Goal: Use online tool/utility: Use online tool/utility

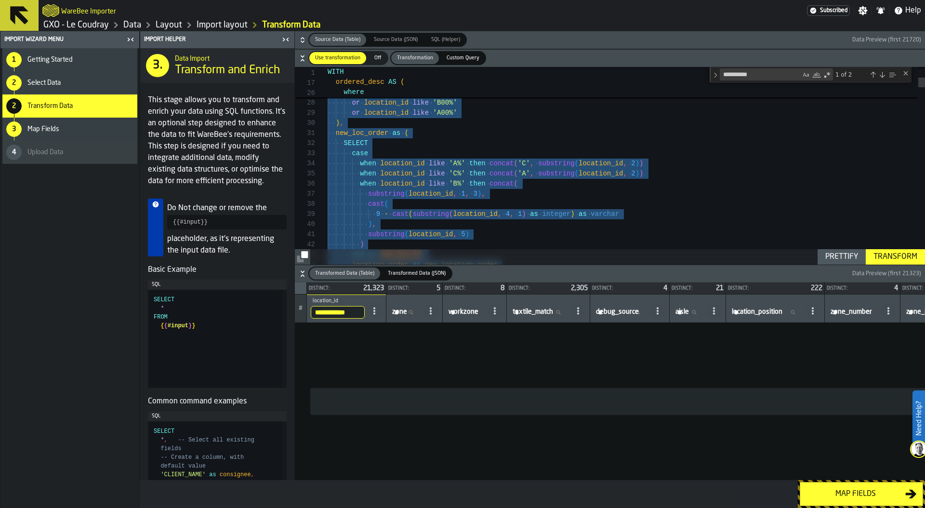
scroll to position [40, 0]
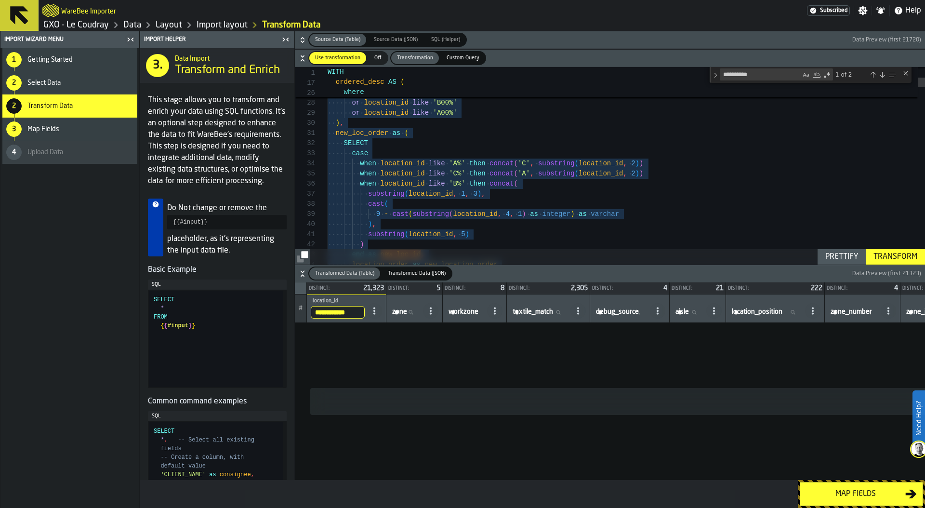
click at [99, 23] on link "GXO - Le Coudray" at bounding box center [76, 25] width 66 height 11
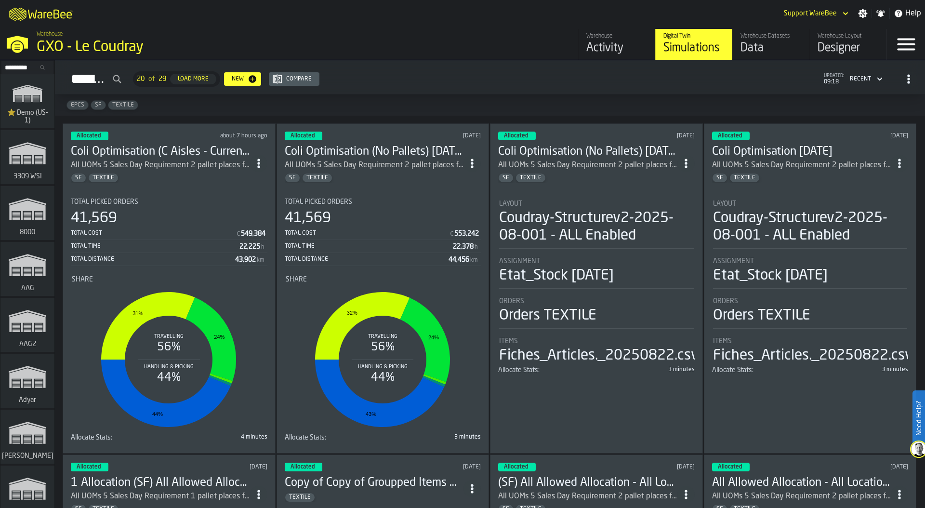
click at [316, 80] on div "Compare" at bounding box center [298, 79] width 33 height 7
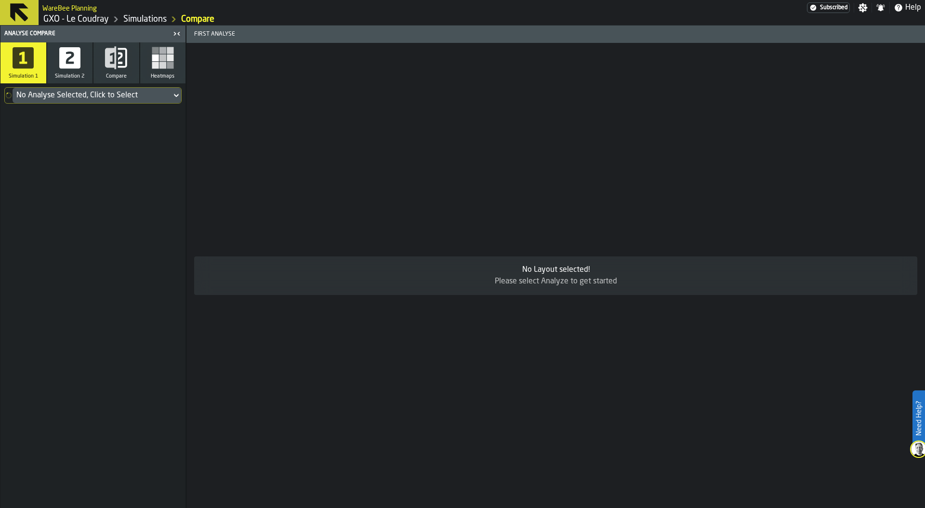
click at [134, 97] on div "No Analyse Selected, Click to Select" at bounding box center [91, 96] width 151 height 12
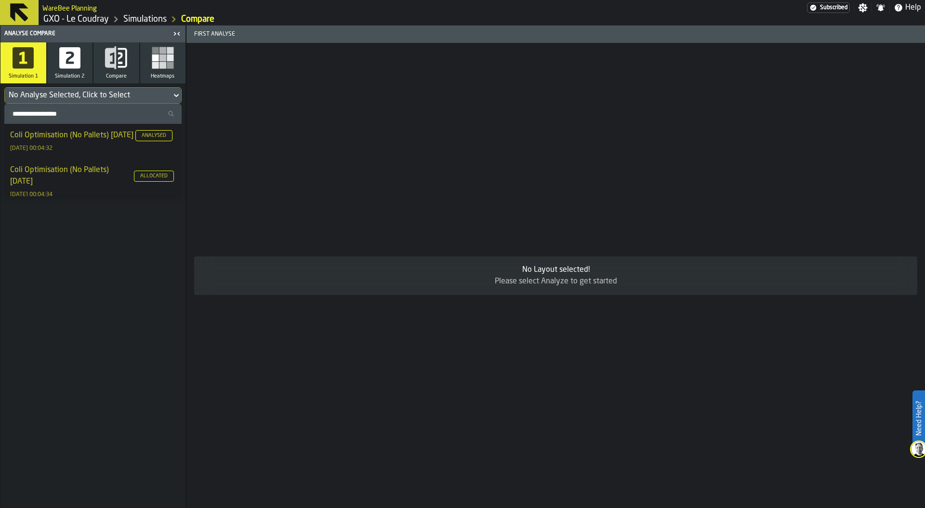
scroll to position [95, 0]
click at [97, 185] on div "Coli Optimisation (No Pallets) 2025-10-07 Allocated" at bounding box center [93, 173] width 166 height 23
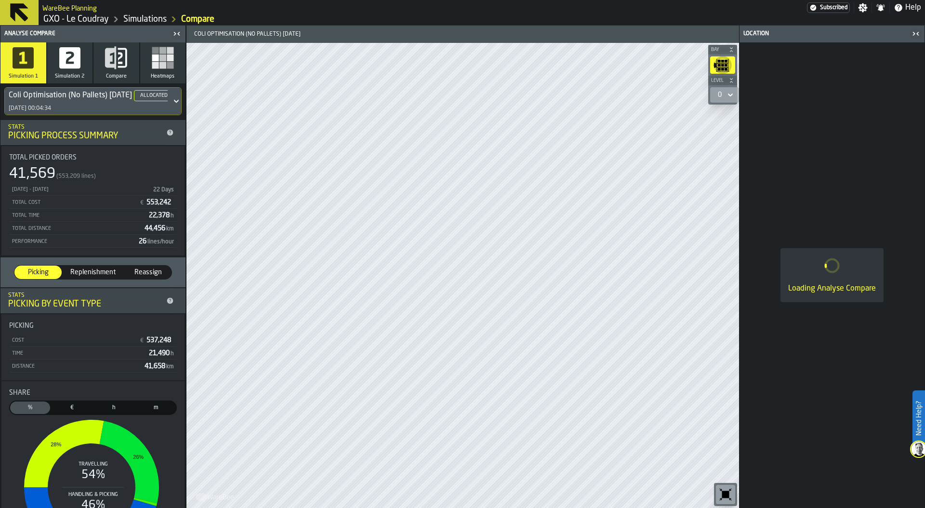
click at [70, 57] on icon "button" at bounding box center [69, 57] width 23 height 23
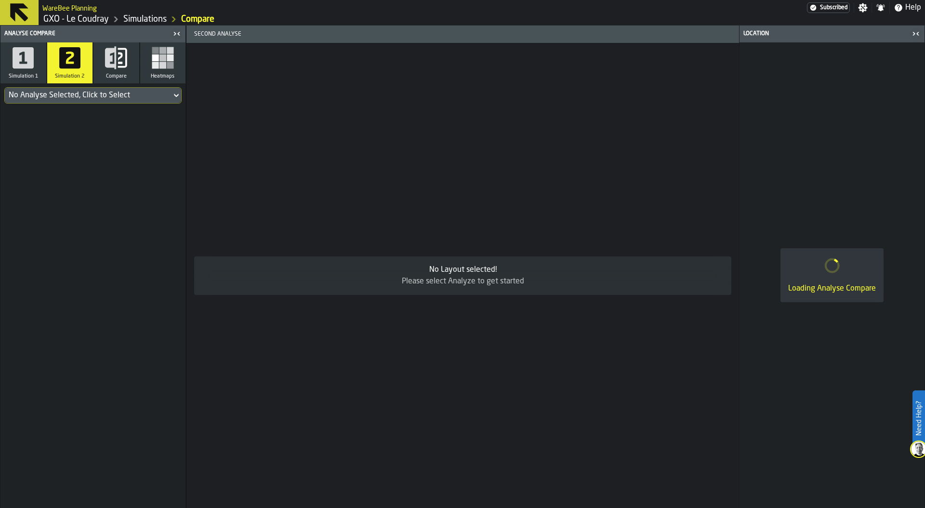
click at [80, 98] on div "No Analyse Selected, Click to Select" at bounding box center [88, 96] width 159 height 12
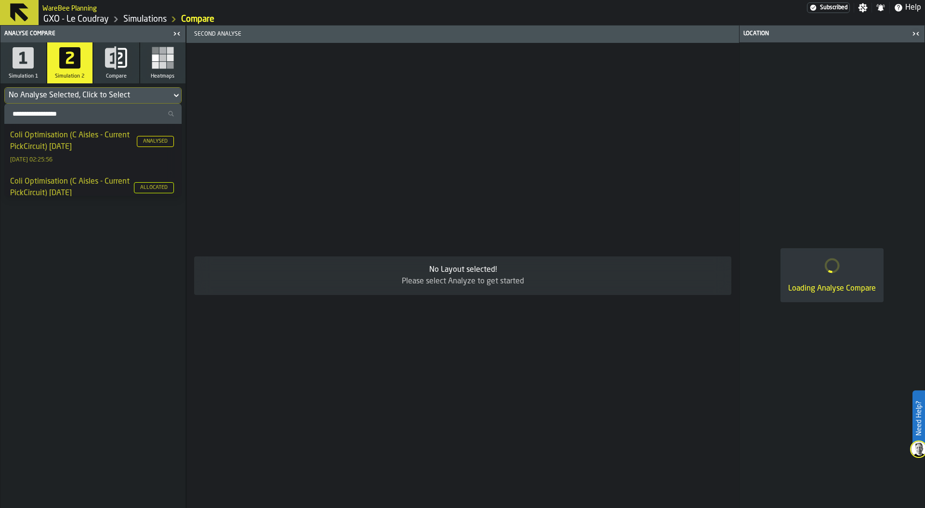
click at [96, 187] on div "Coli Optimisation (C Aisles - Current PickCircuit) 2025-10-13 Allocated" at bounding box center [93, 187] width 166 height 23
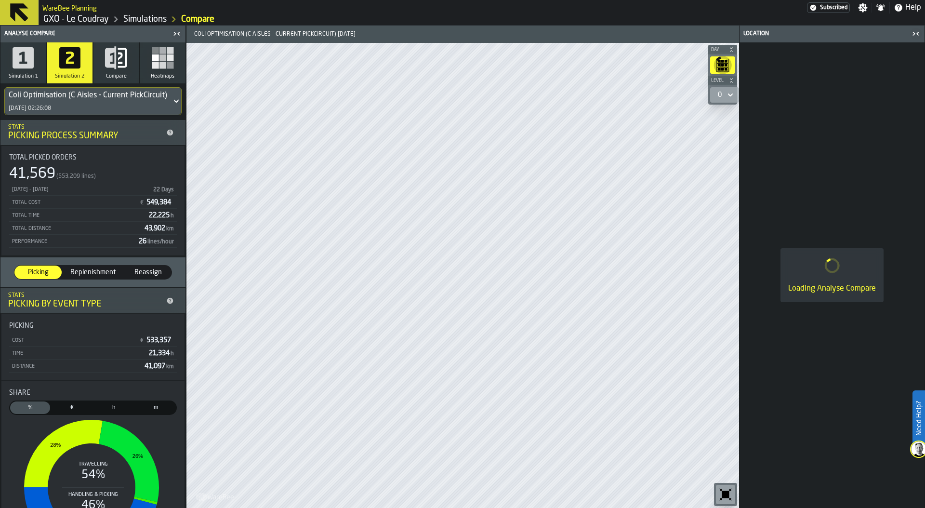
click at [120, 71] on button "Compare" at bounding box center [117, 62] width 46 height 41
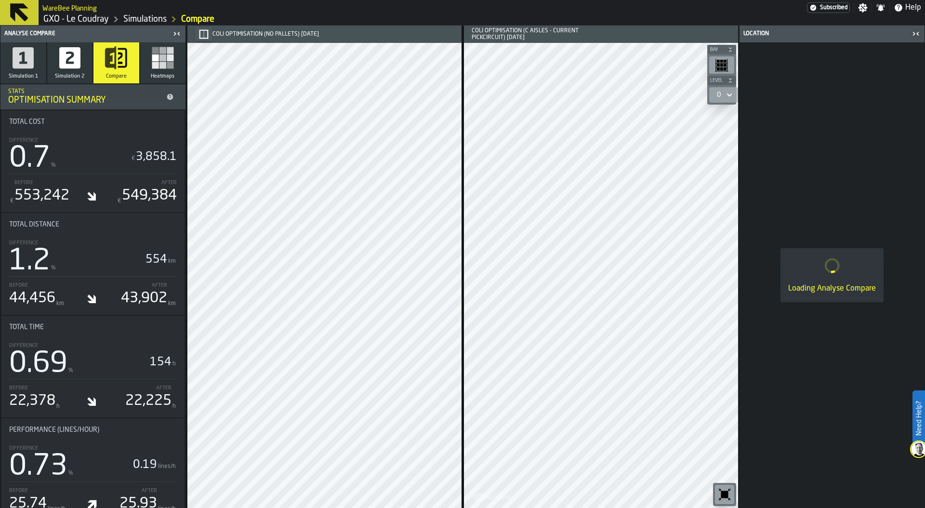
click at [206, 32] on icon "button-" at bounding box center [204, 34] width 10 height 10
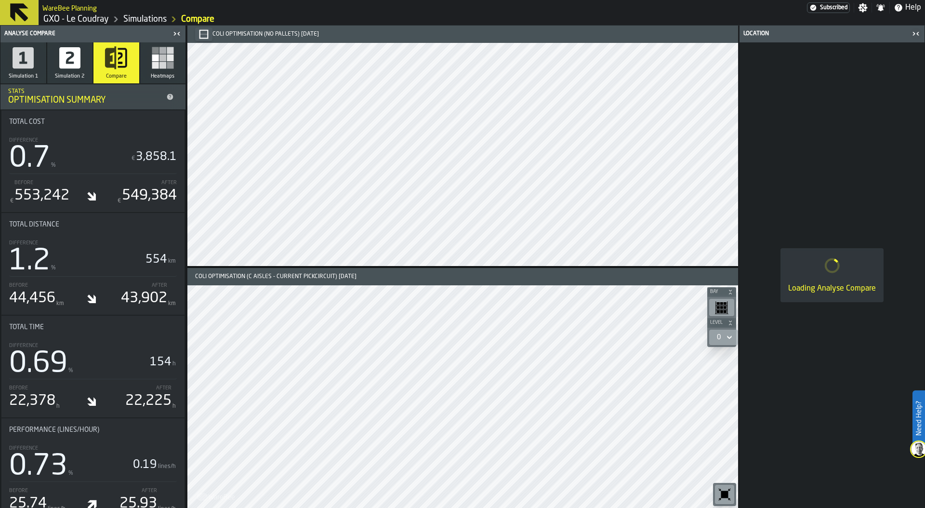
click at [724, 495] on icon "button-toolbar-undefined" at bounding box center [725, 494] width 7 height 7
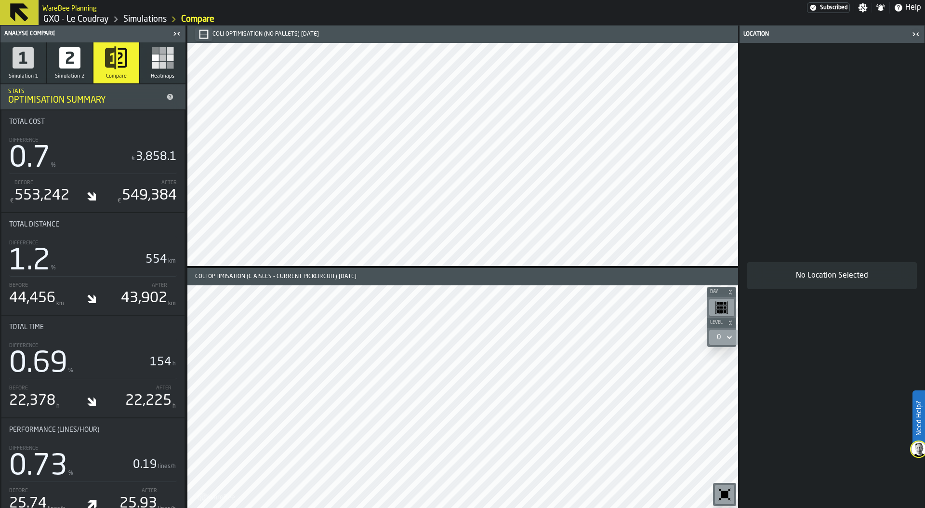
click at [167, 58] on rect "button" at bounding box center [170, 57] width 7 height 7
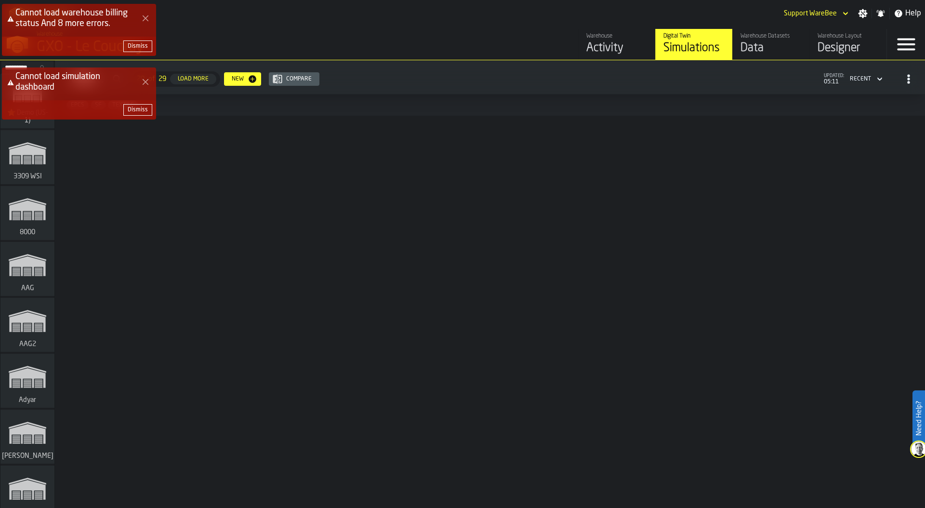
click at [664, 53] on div "Cannot load warehouse billing status And 8 more errors. Dismiss Cannot load sim…" at bounding box center [464, 65] width 925 height 127
click at [143, 40] on button "Dismiss" at bounding box center [137, 46] width 29 height 12
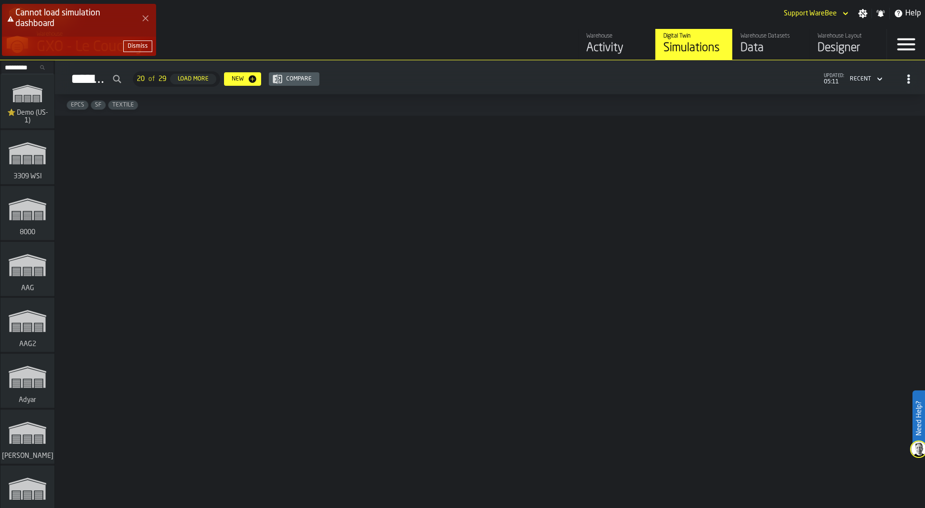
click at [143, 44] on div "Dismiss" at bounding box center [138, 46] width 20 height 7
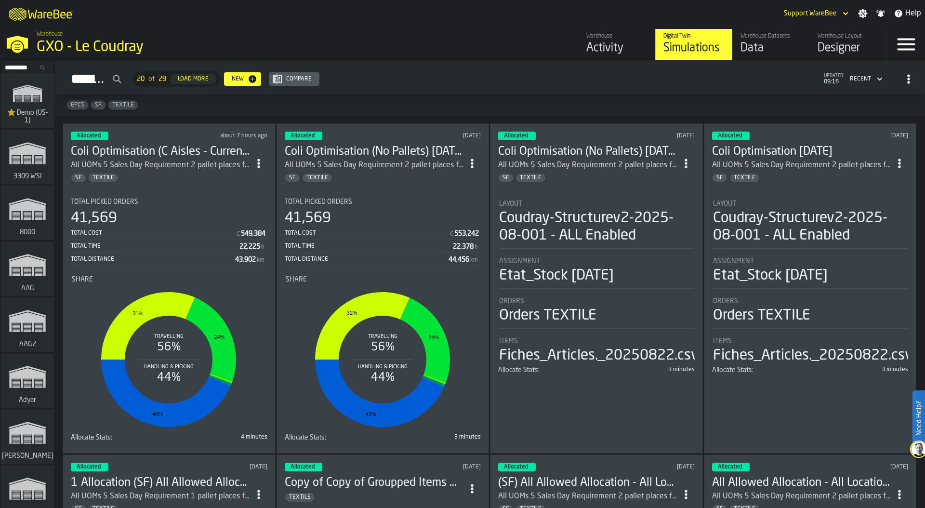
click at [195, 230] on div "Total Cost" at bounding box center [153, 233] width 165 height 7
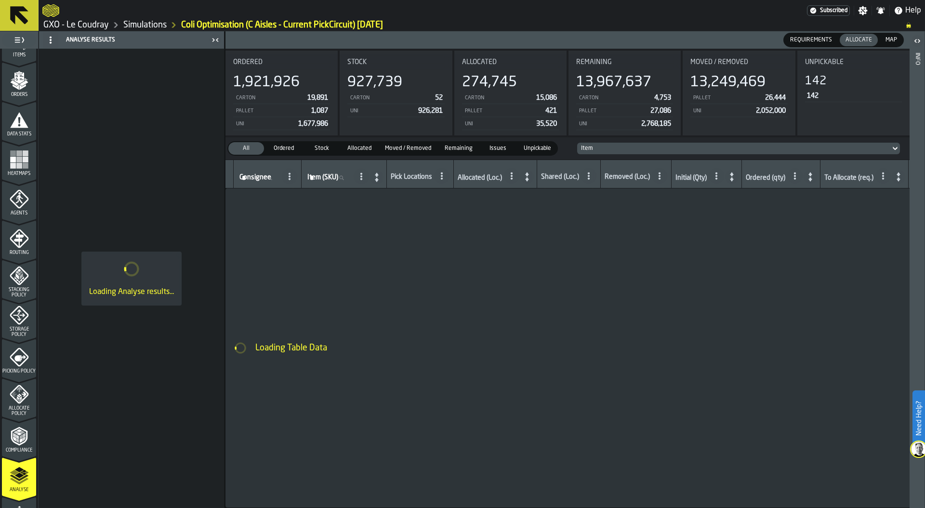
scroll to position [253, 0]
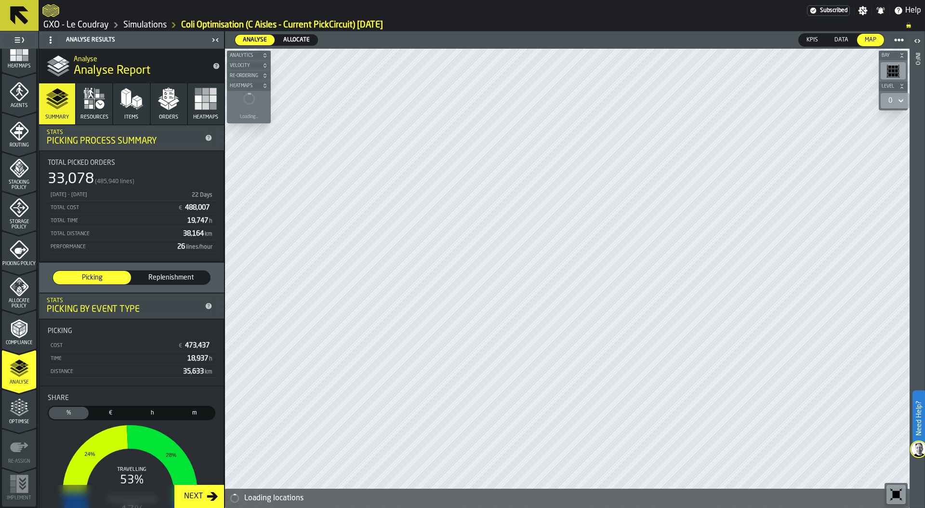
click at [296, 41] on span "Allocate" at bounding box center [297, 40] width 34 height 9
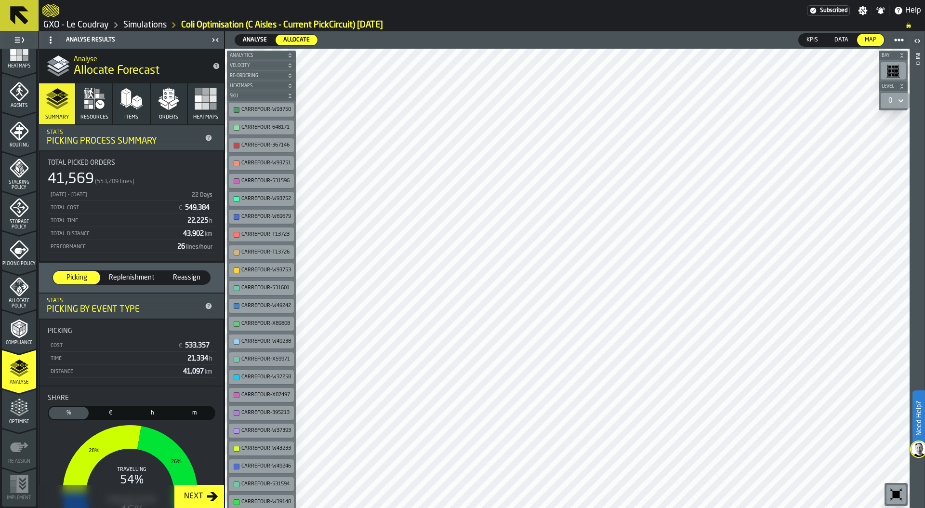
click at [198, 98] on rect "button" at bounding box center [198, 98] width 7 height 7
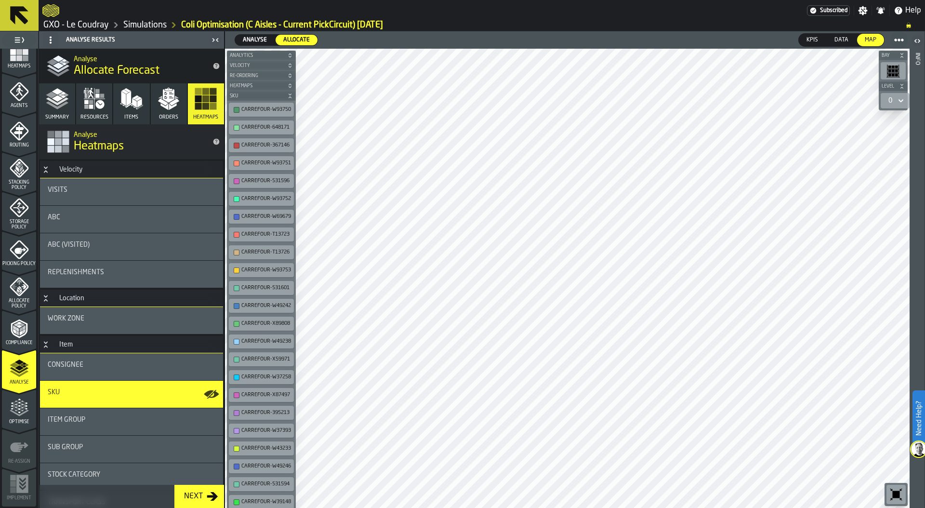
click at [124, 215] on div "ABC" at bounding box center [132, 218] width 168 height 8
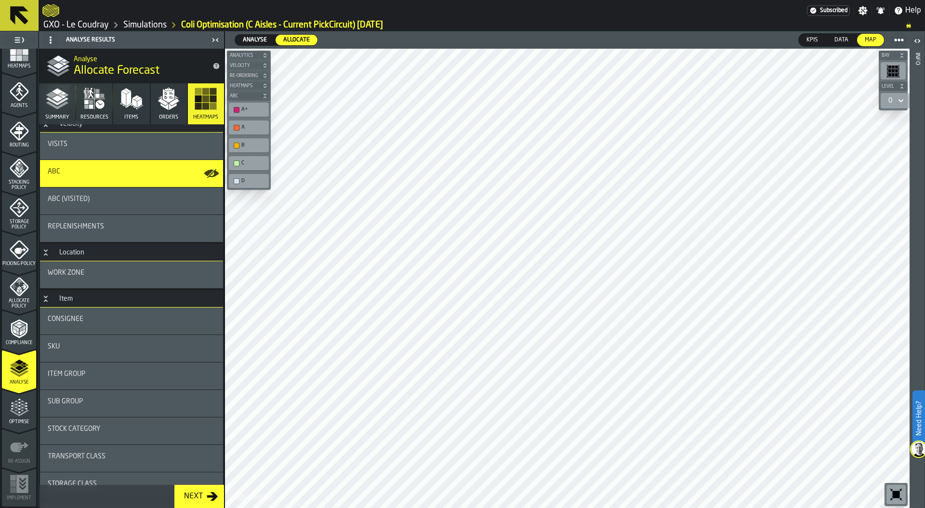
scroll to position [46, 0]
click at [93, 399] on div "Sub Group" at bounding box center [132, 401] width 168 height 8
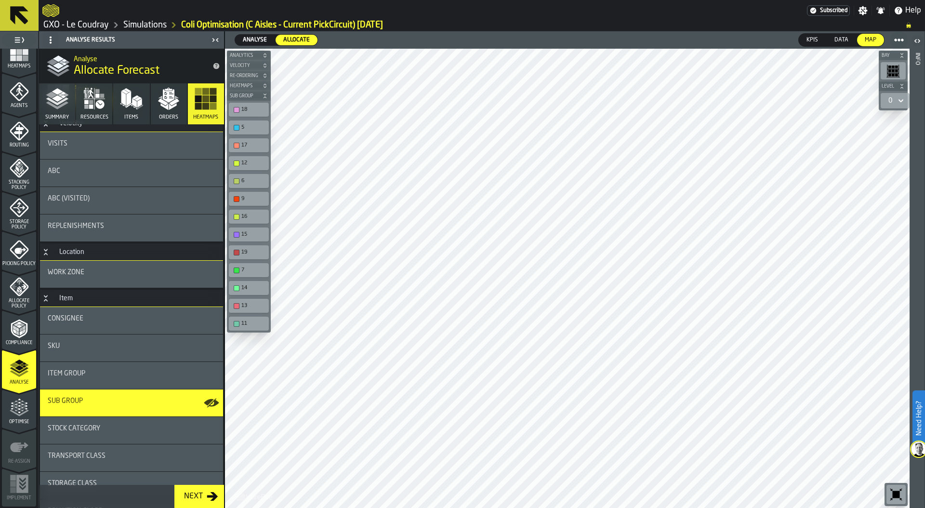
click at [56, 102] on icon "button" at bounding box center [57, 98] width 23 height 23
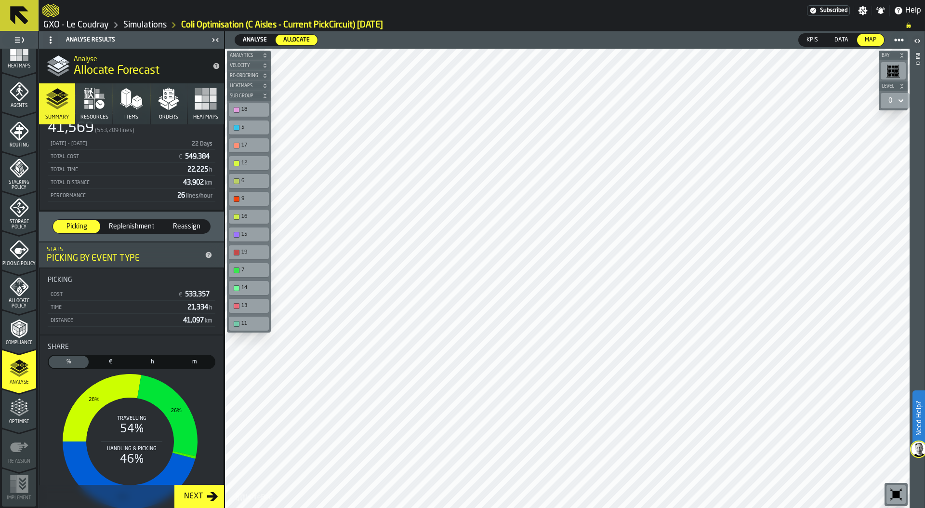
scroll to position [53, 0]
click at [130, 223] on span "Replenishment" at bounding box center [131, 225] width 53 height 10
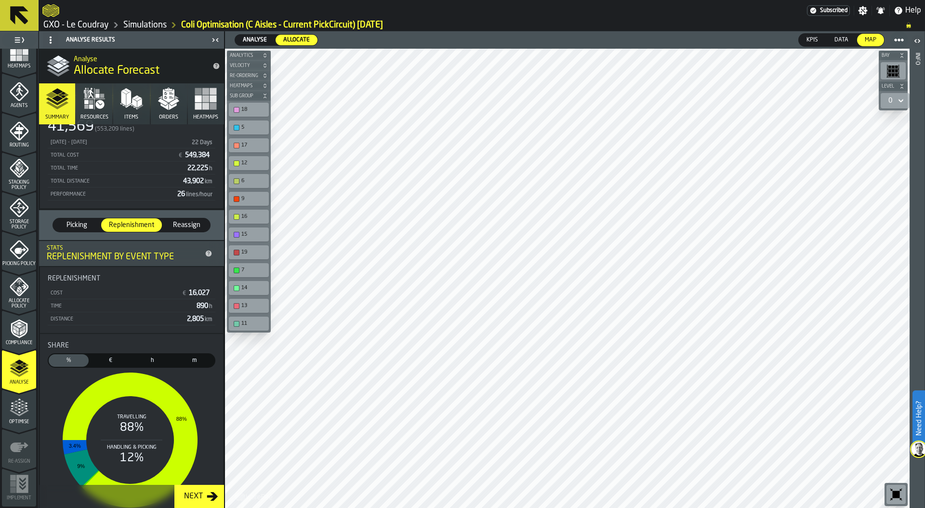
click at [84, 222] on span "Picking" at bounding box center [77, 225] width 40 height 10
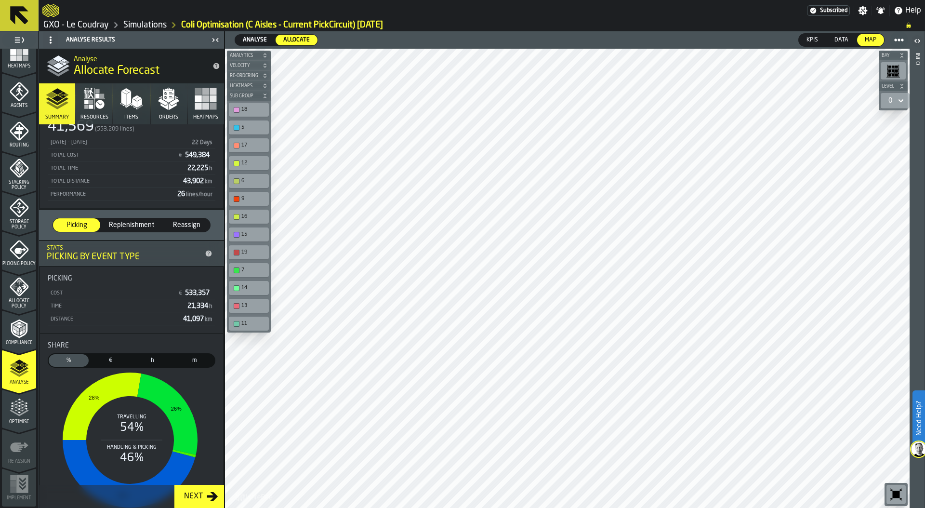
click at [138, 231] on div "Replenishment" at bounding box center [131, 224] width 61 height 13
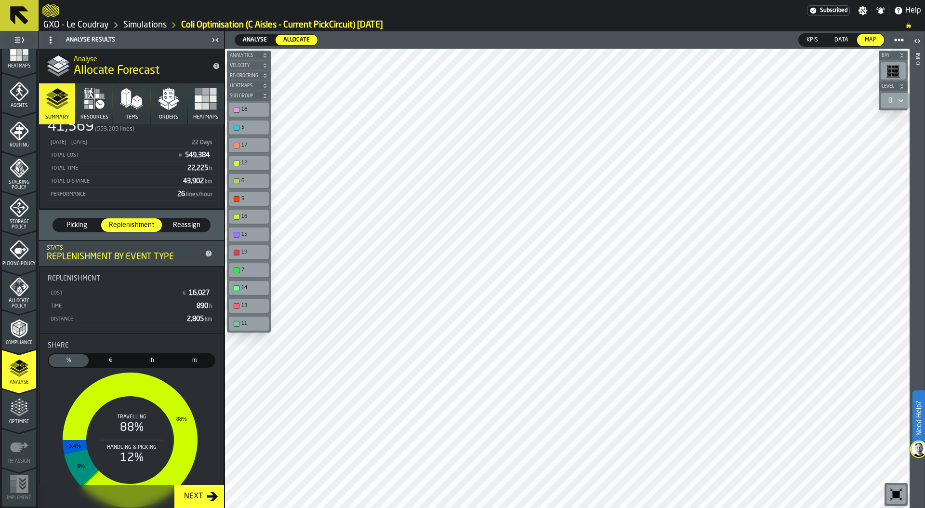
click at [80, 222] on span "Picking" at bounding box center [77, 225] width 40 height 10
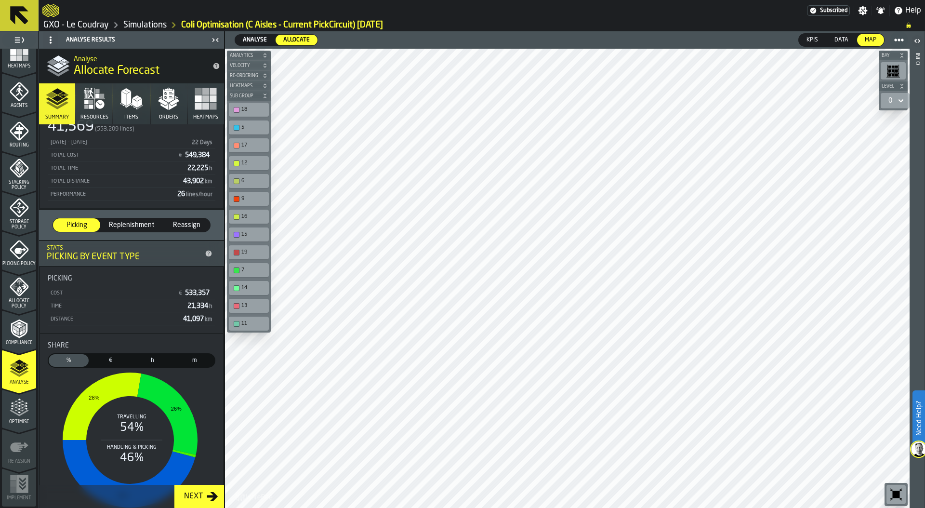
click at [171, 110] on button "Orders" at bounding box center [169, 103] width 36 height 41
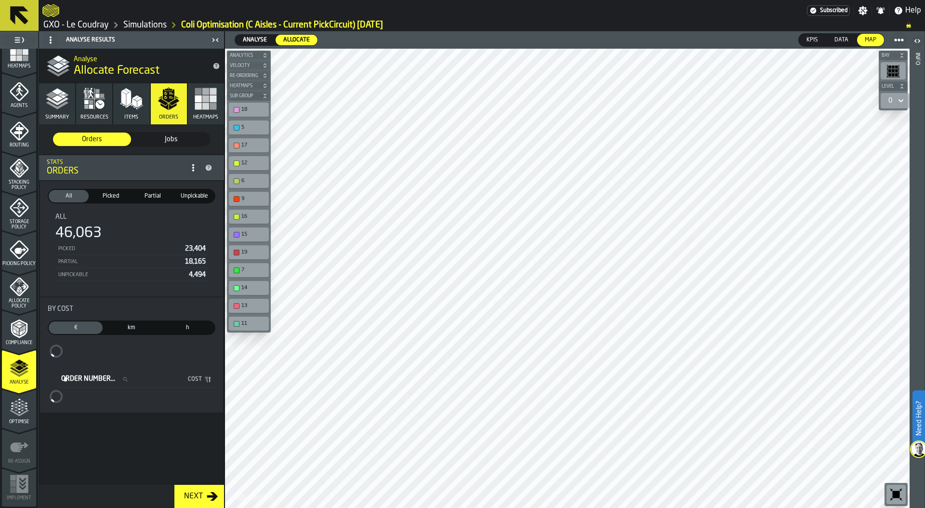
scroll to position [0, 0]
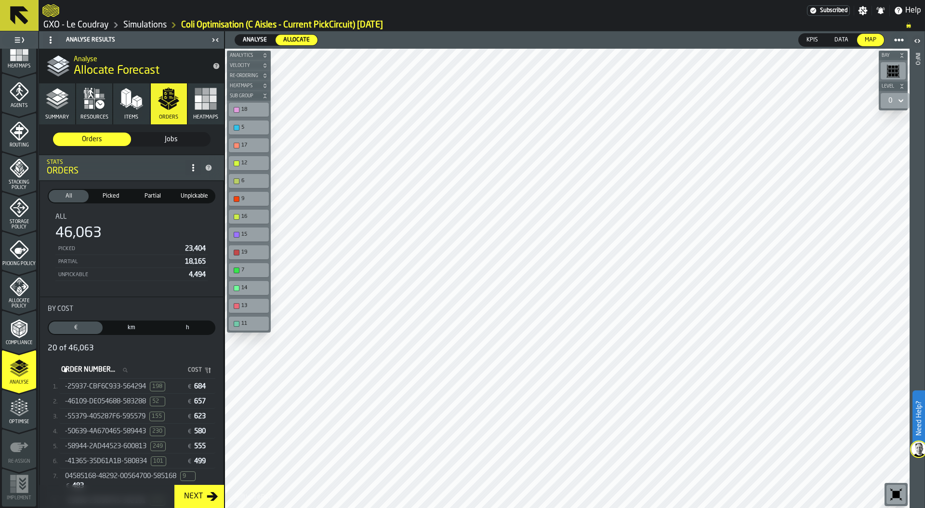
click at [862, 9] on icon "button-toggle-Settings" at bounding box center [863, 11] width 10 height 10
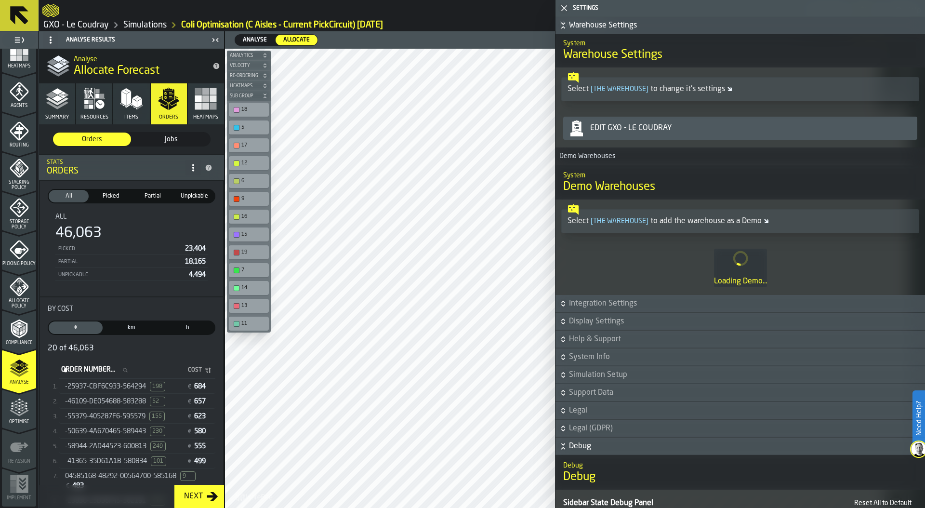
scroll to position [259, 0]
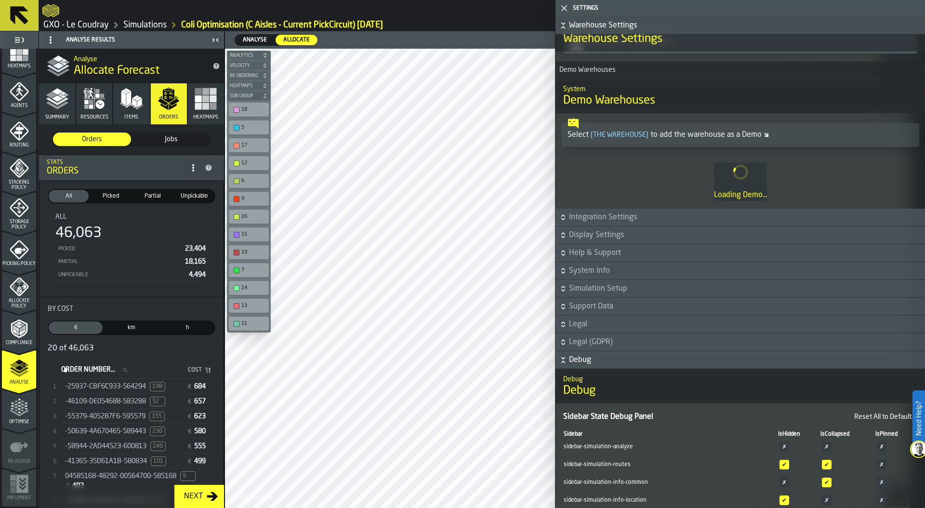
click at [648, 213] on span "Integration Settings" at bounding box center [746, 218] width 354 height 12
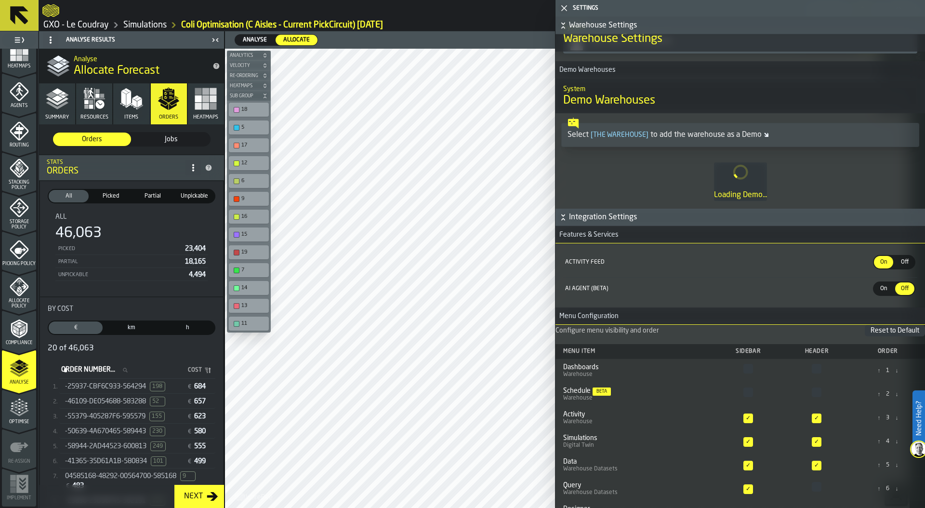
click at [648, 213] on span "Integration Settings" at bounding box center [746, 218] width 354 height 12
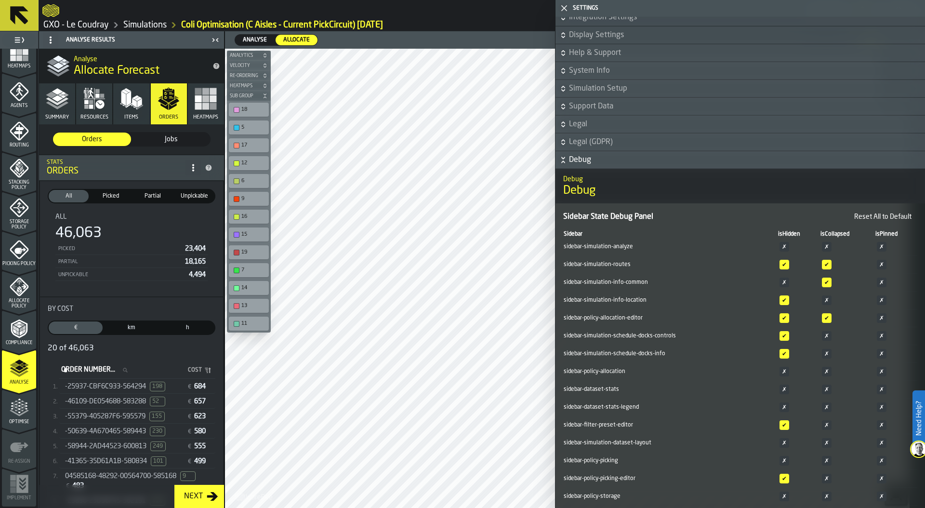
click at [580, 159] on span "Debug" at bounding box center [746, 160] width 354 height 12
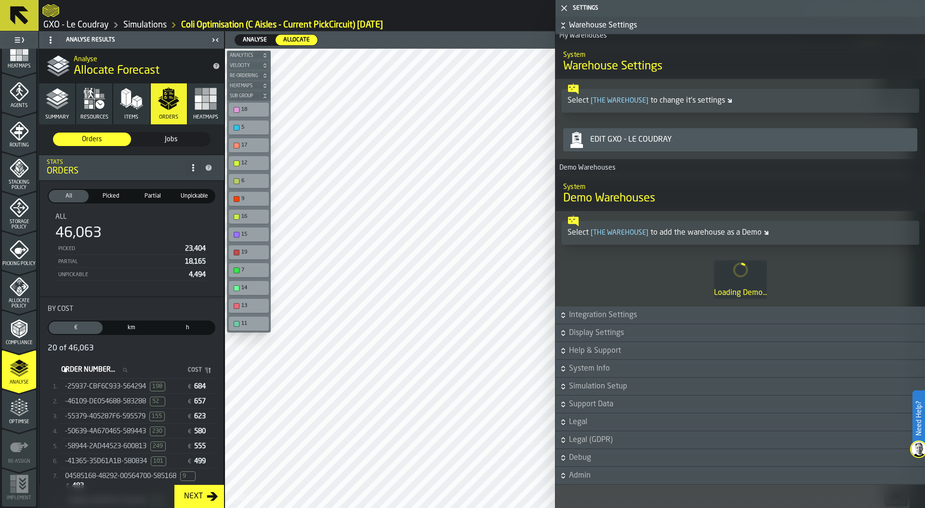
click at [609, 401] on span "Support Data" at bounding box center [746, 405] width 354 height 12
click at [623, 399] on span "Support Data" at bounding box center [746, 405] width 354 height 12
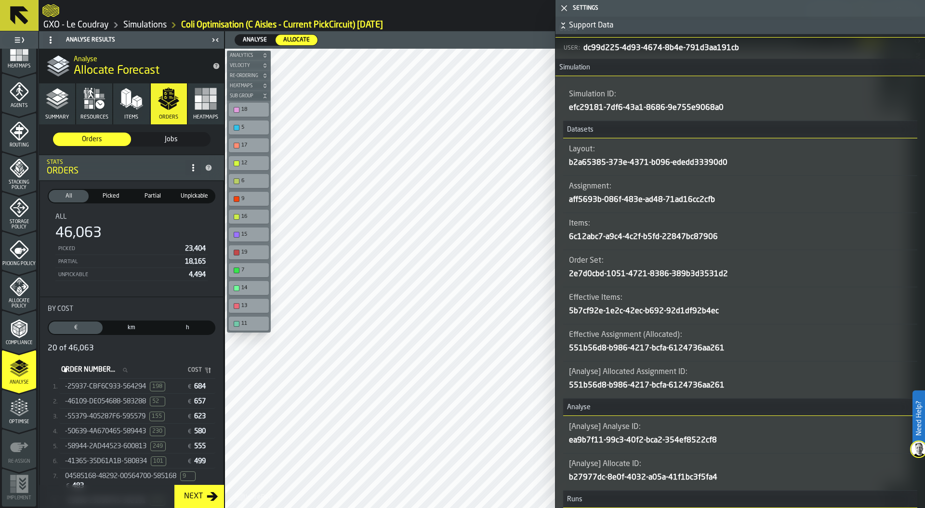
scroll to position [557, 0]
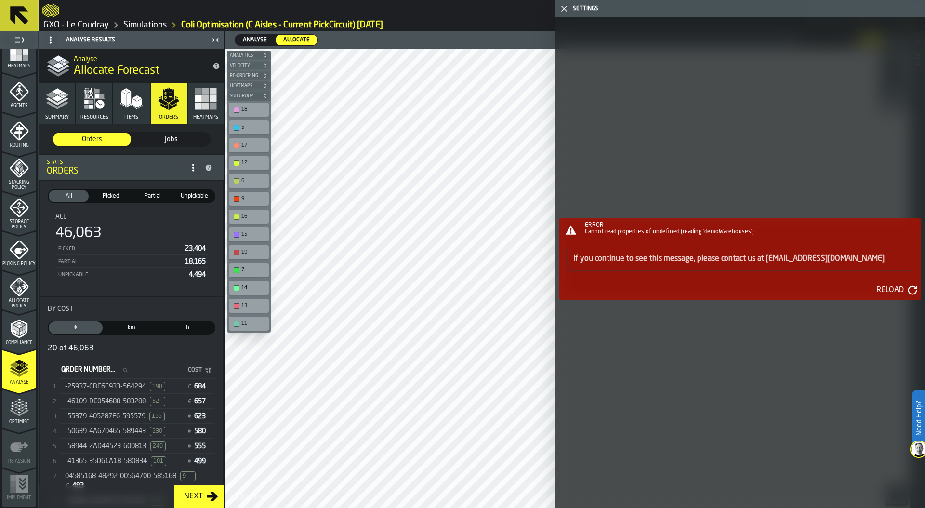
click at [897, 288] on div "Reload" at bounding box center [890, 290] width 35 height 12
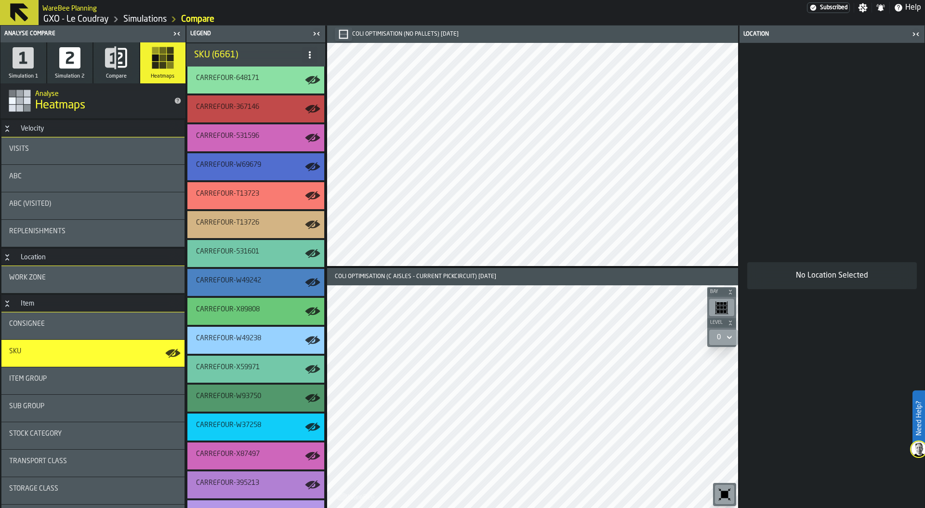
click at [93, 202] on div "ABC (Visited)" at bounding box center [93, 204] width 168 height 8
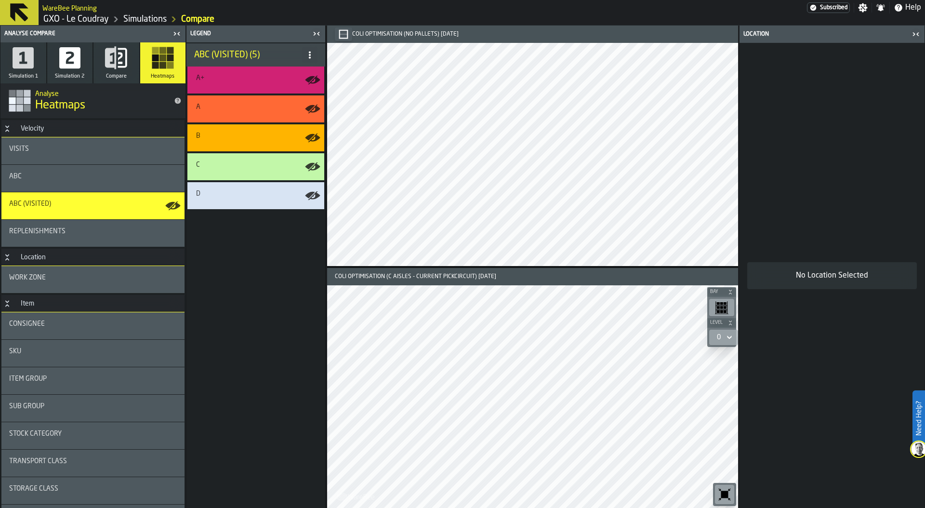
click at [93, 176] on div "ABC" at bounding box center [93, 177] width 168 height 8
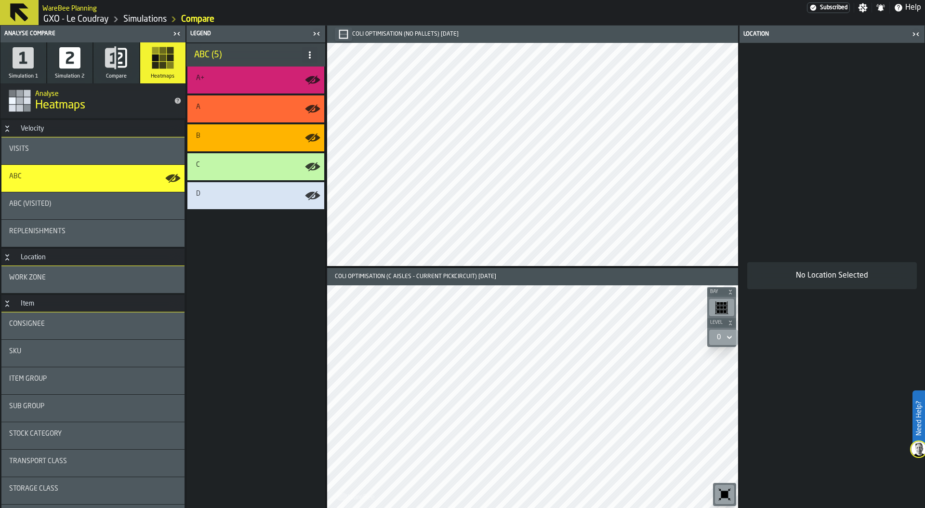
click at [920, 35] on icon "button-toggle-Close me" at bounding box center [916, 34] width 12 height 12
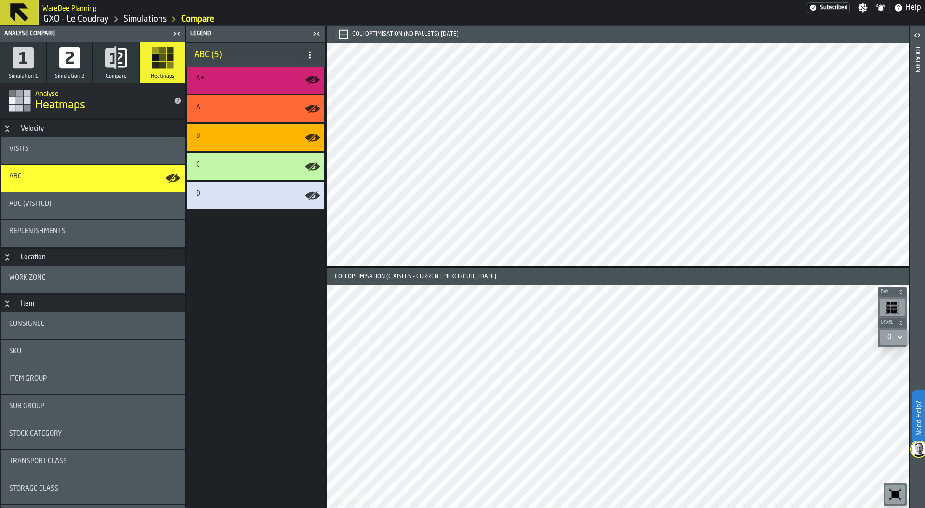
click at [895, 493] on icon "button-toolbar-undefined" at bounding box center [895, 494] width 7 height 7
click at [315, 35] on icon "button-toggle-Close me" at bounding box center [317, 34] width 12 height 12
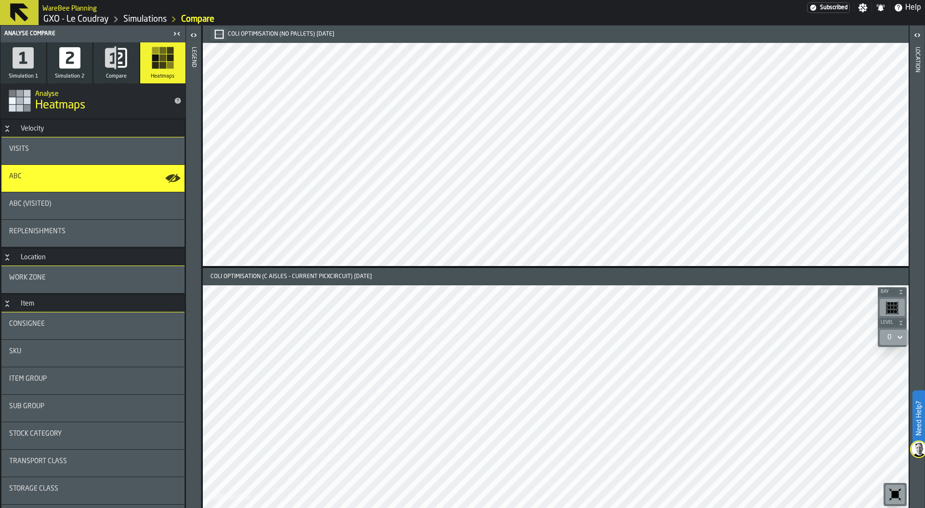
click at [898, 495] on icon "button-toolbar-undefined" at bounding box center [895, 494] width 7 height 7
click at [108, 74] on span "Compare" at bounding box center [116, 76] width 21 height 6
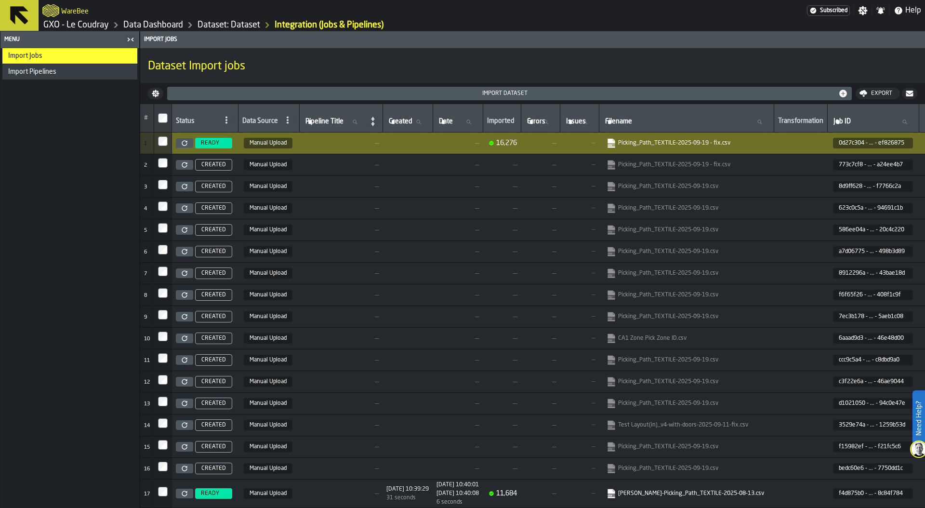
click at [81, 26] on link "GXO - Le Coudray" at bounding box center [76, 25] width 66 height 11
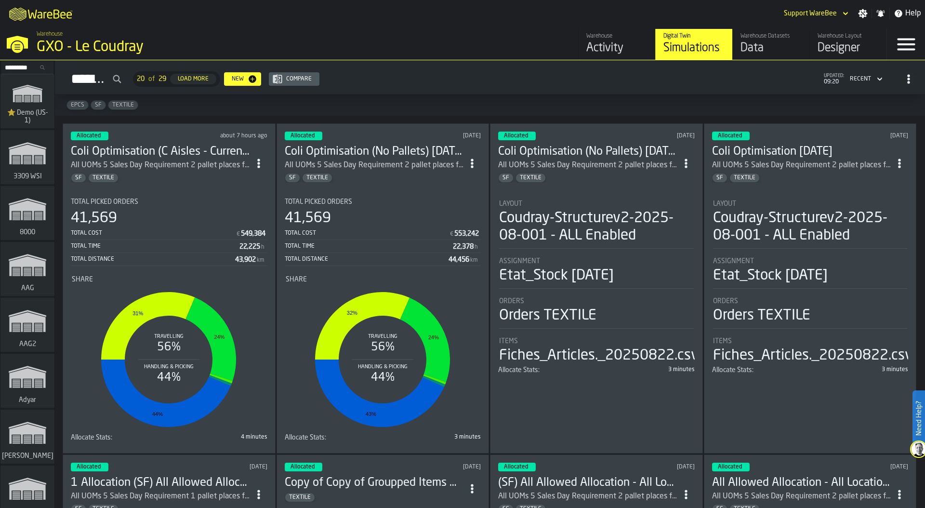
click at [352, 254] on div "Total Distance 44,456 km" at bounding box center [383, 260] width 197 height 12
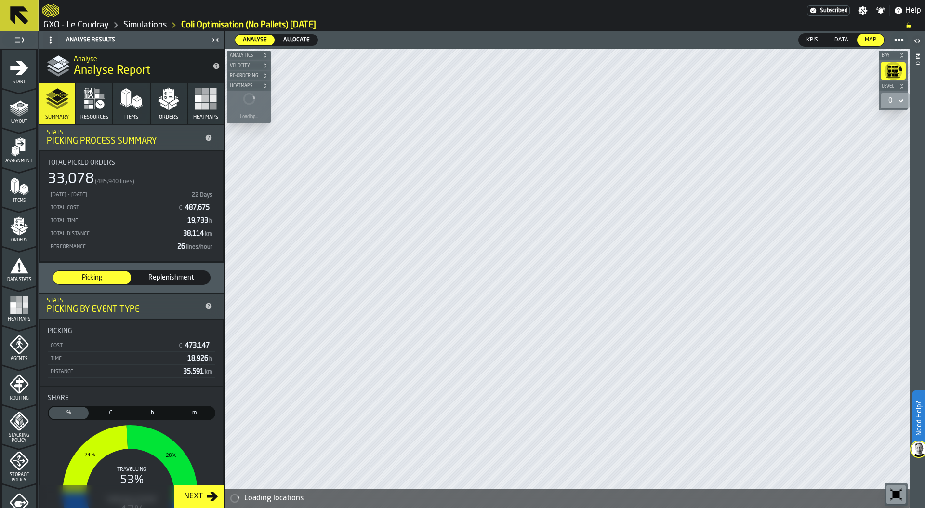
click at [163, 103] on polygon "button" at bounding box center [163, 101] width 10 height 7
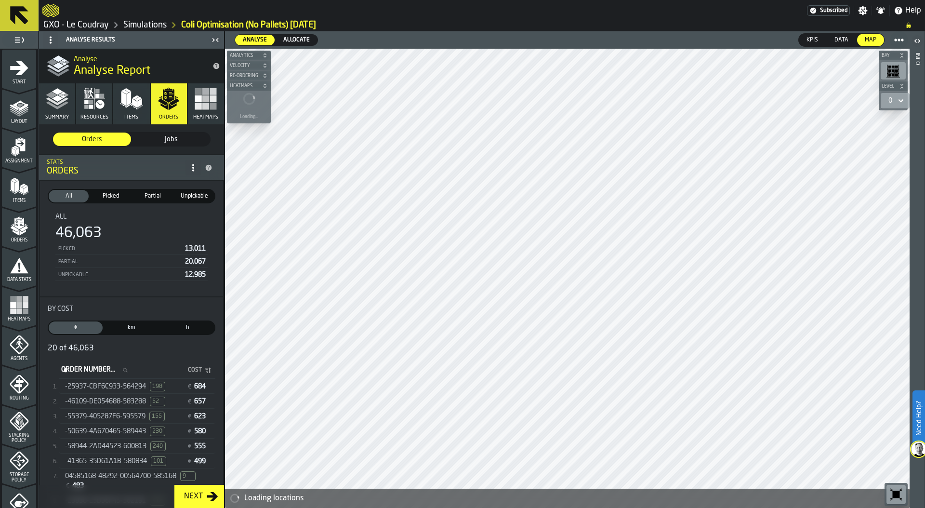
click at [294, 40] on span "Allocate" at bounding box center [297, 40] width 34 height 9
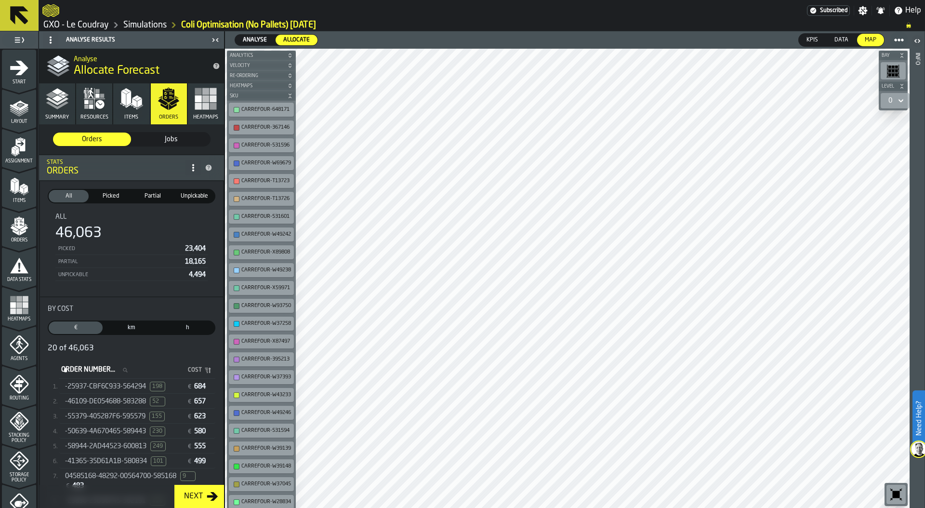
click at [140, 24] on link "Simulations" at bounding box center [144, 25] width 43 height 11
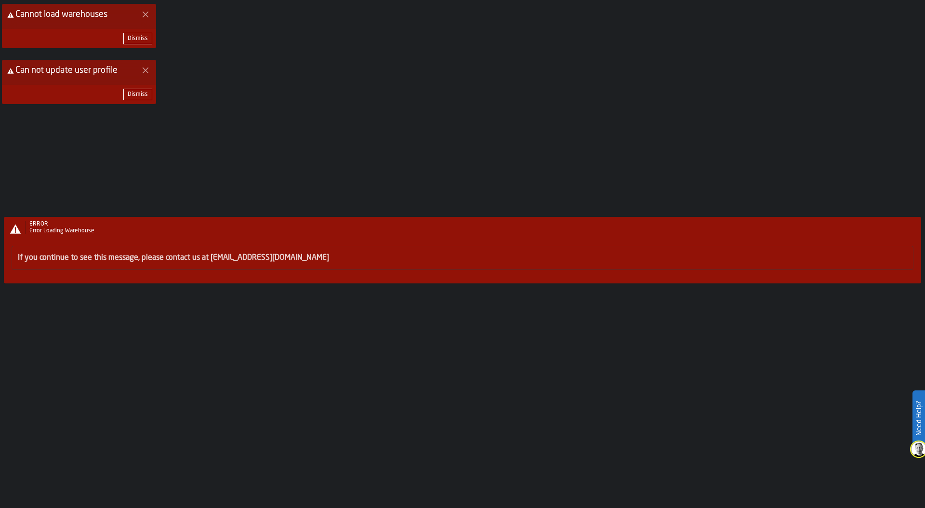
click at [140, 44] on div "ERROR Error Loading Warehouse If you continue to see this message, please conta…" at bounding box center [462, 254] width 925 height 508
click at [139, 42] on div "ERROR Error Loading Warehouse If you continue to see this message, please conta…" at bounding box center [462, 254] width 925 height 508
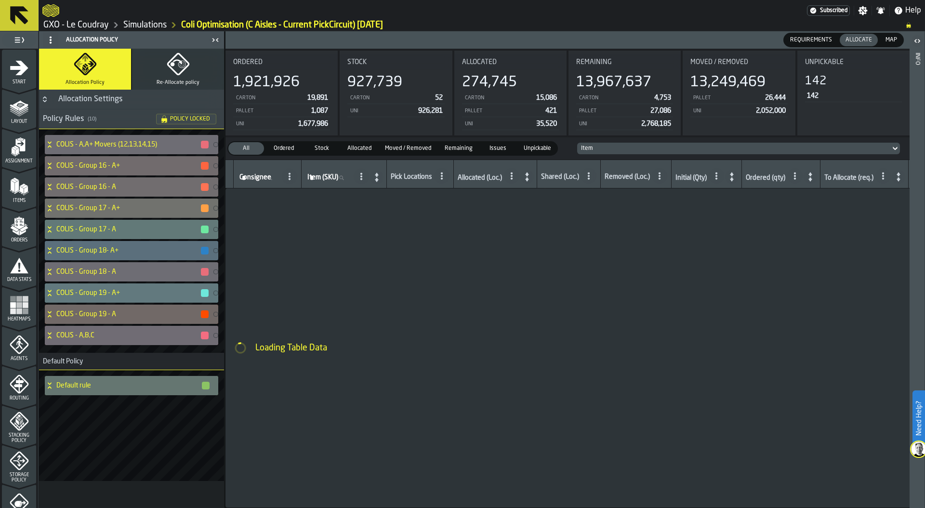
click at [863, 11] on icon "button-toggle-Settings" at bounding box center [863, 10] width 9 height 9
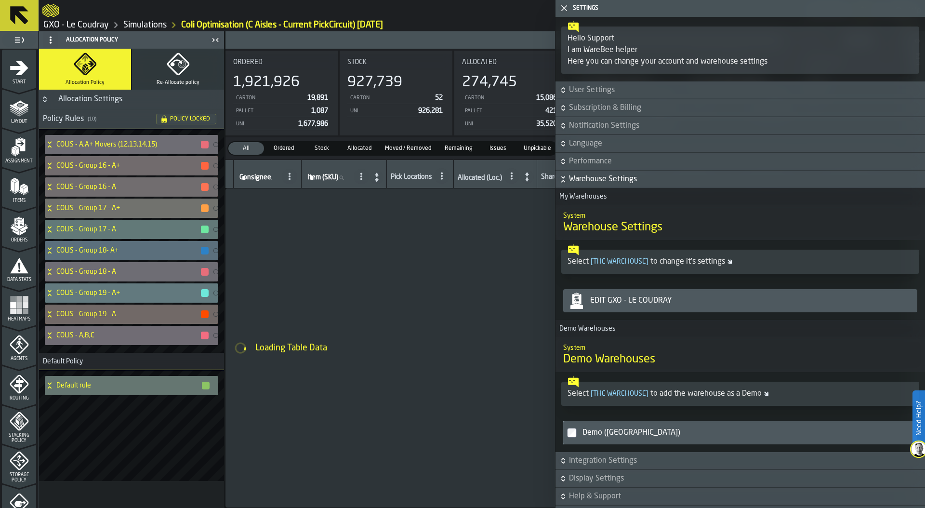
scroll to position [1, 0]
click at [565, 173] on h6 "Warehouse Settings" at bounding box center [741, 179] width 366 height 12
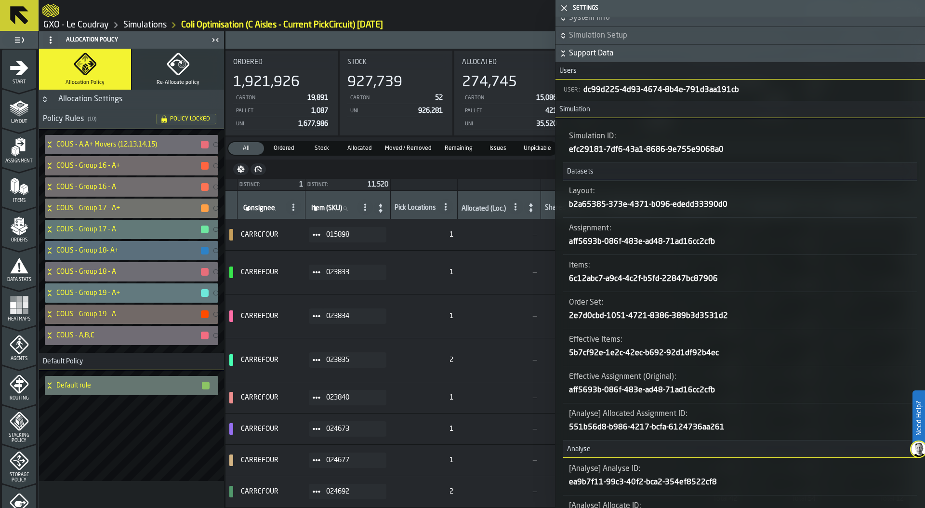
scroll to position [243, 0]
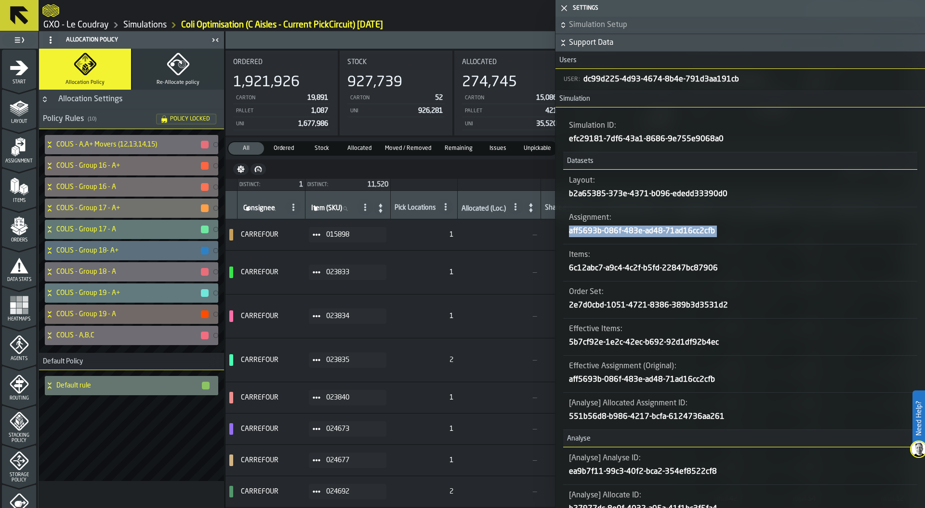
click at [0, 0] on icon "button-" at bounding box center [0, 0] width 0 height 0
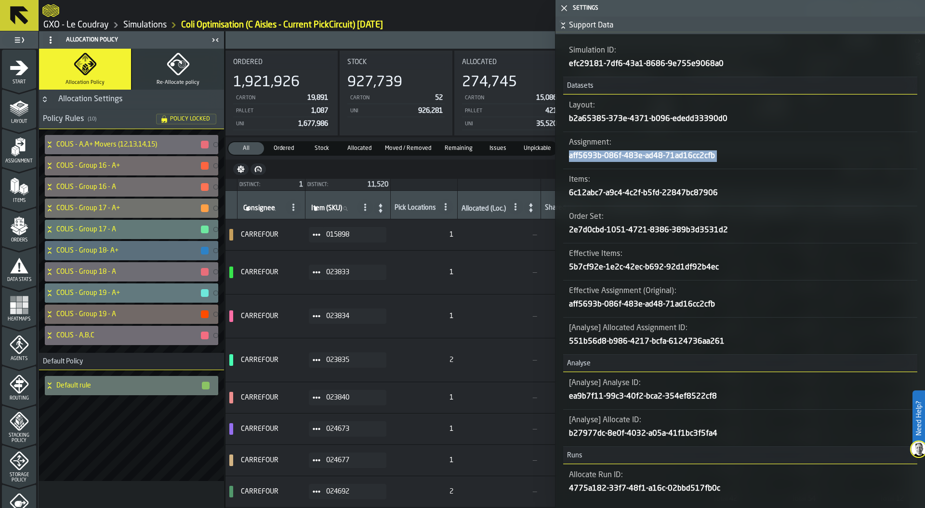
scroll to position [320, 0]
click at [0, 0] on icon "button-" at bounding box center [0, 0] width 0 height 0
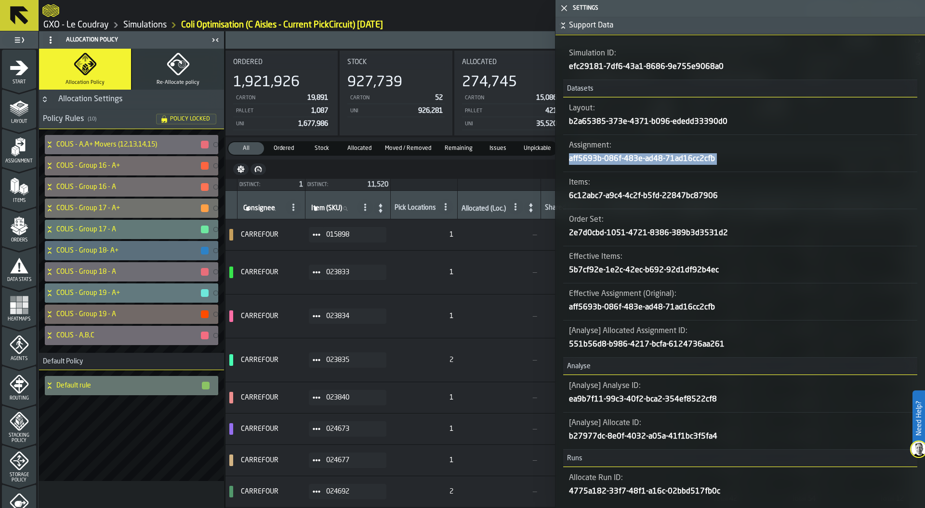
scroll to position [313, 0]
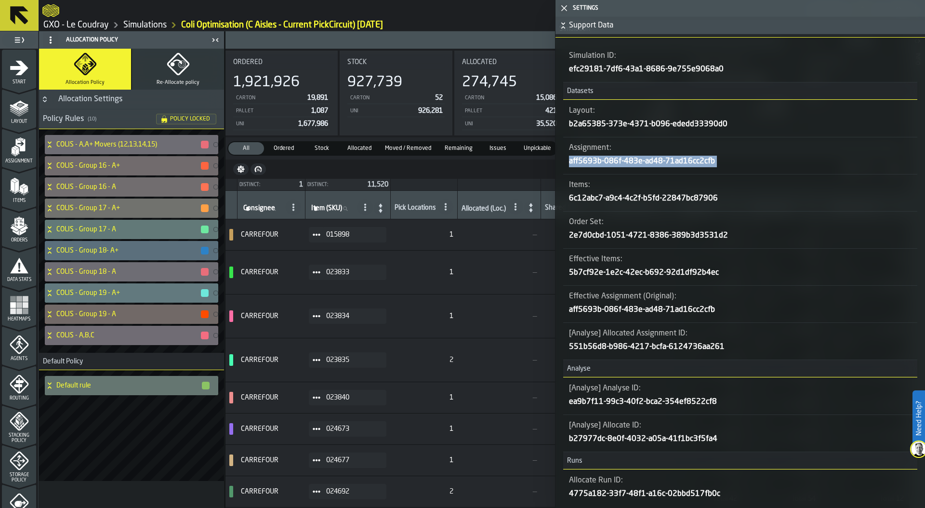
click at [0, 0] on icon "button-" at bounding box center [0, 0] width 0 height 0
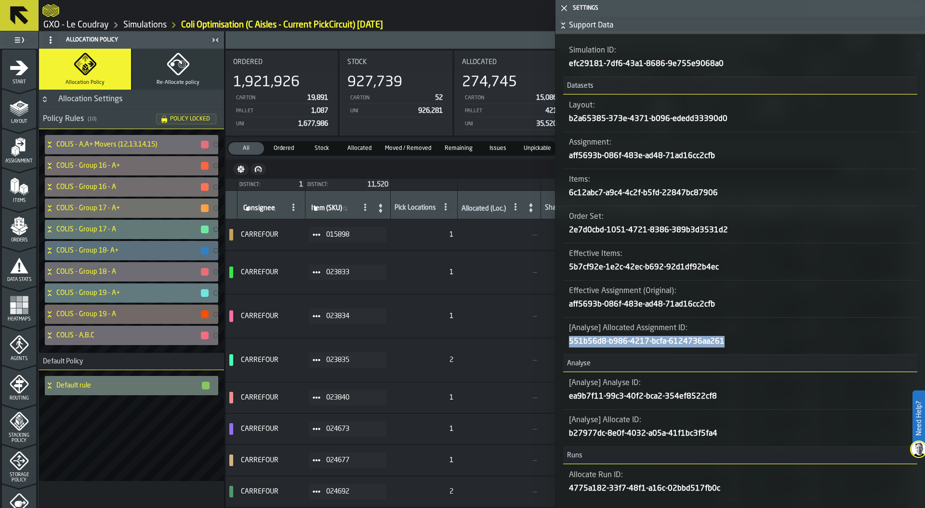
scroll to position [319, 0]
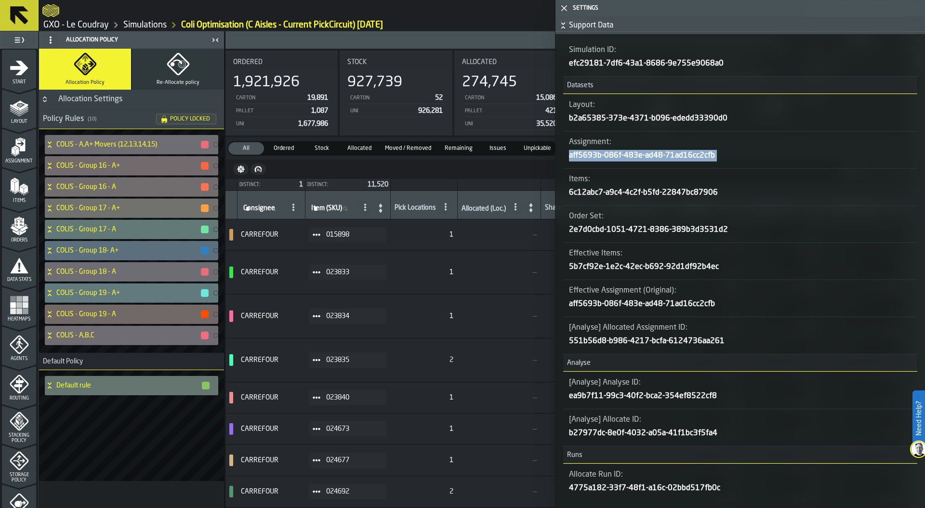
click at [565, 7] on polygon "button-toggle-Close me" at bounding box center [565, 8] width 6 height 6
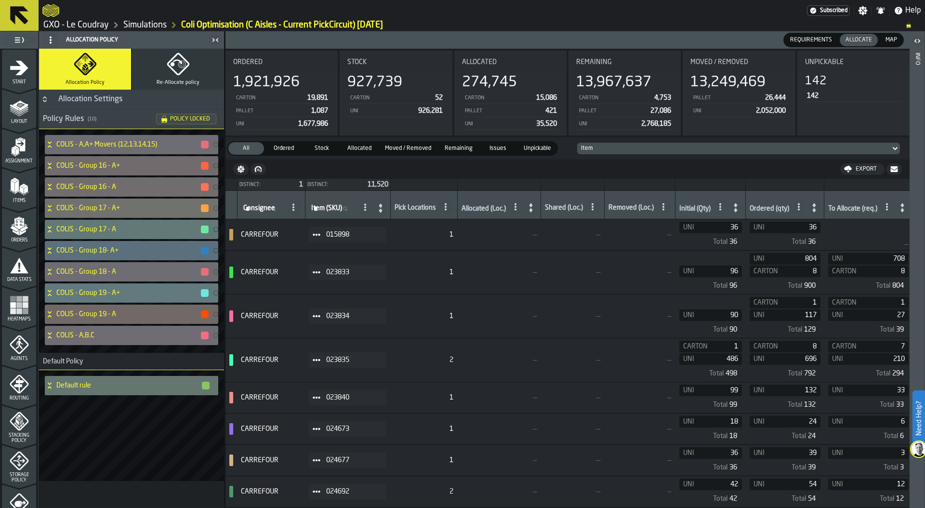
click at [82, 26] on link "GXO - Le Coudray" at bounding box center [76, 25] width 66 height 11
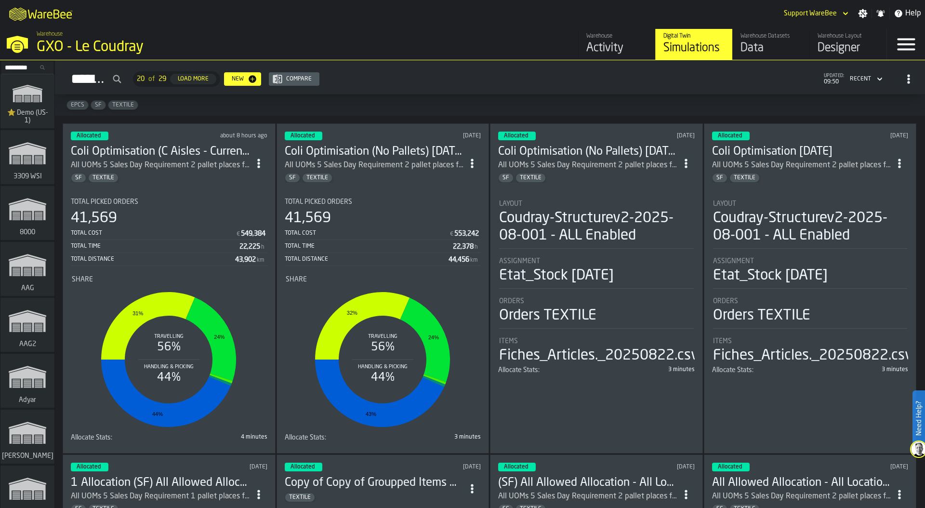
click at [183, 198] on div "Total Picked Orders" at bounding box center [169, 202] width 197 height 8
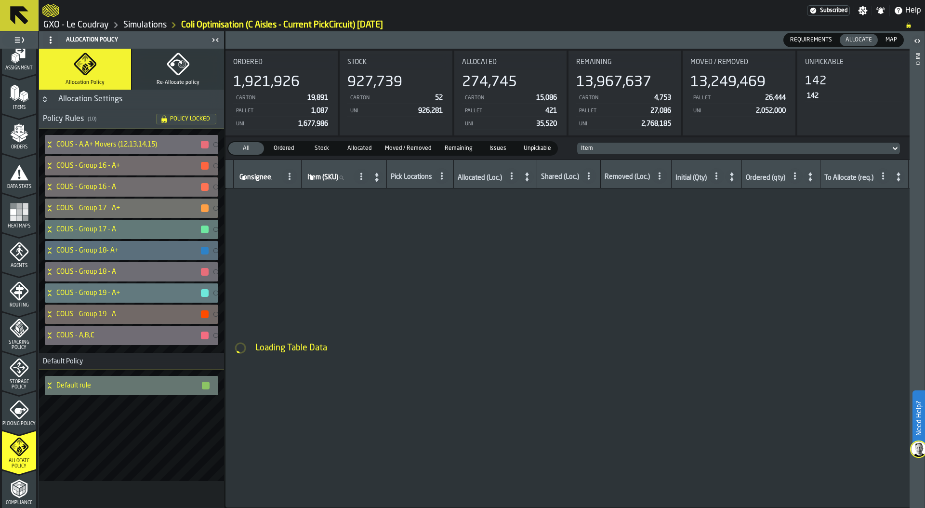
scroll to position [208, 0]
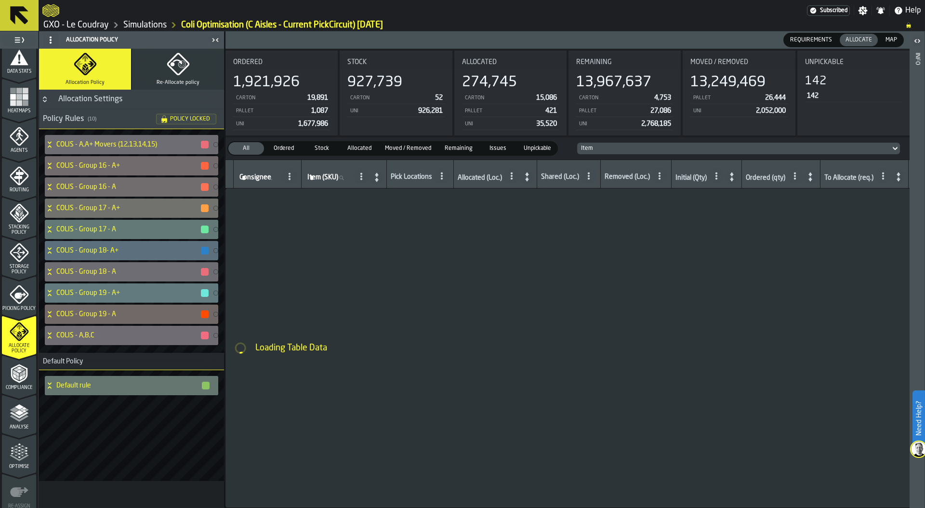
click at [18, 420] on polyline "menu Analyse" at bounding box center [19, 418] width 19 height 7
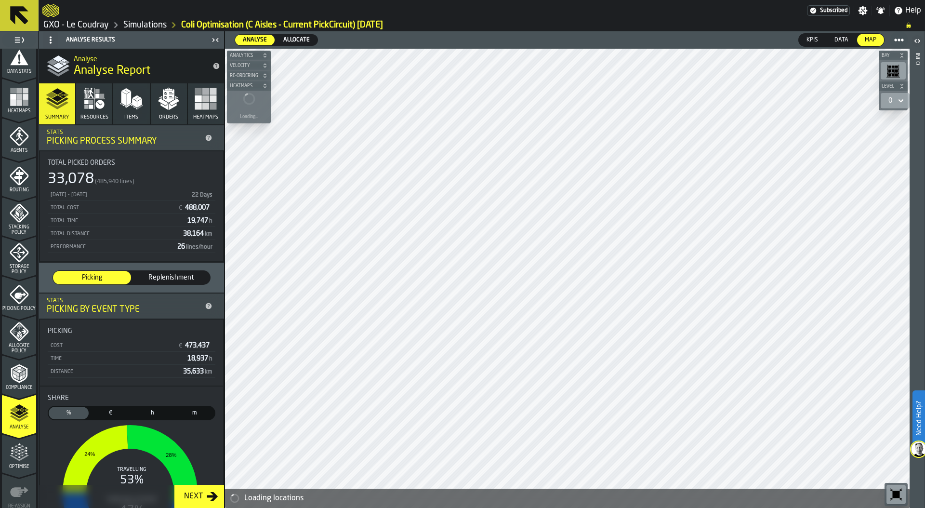
click at [298, 43] on span "Allocate" at bounding box center [297, 40] width 34 height 9
click at [198, 117] on span "Heatmaps" at bounding box center [205, 117] width 25 height 6
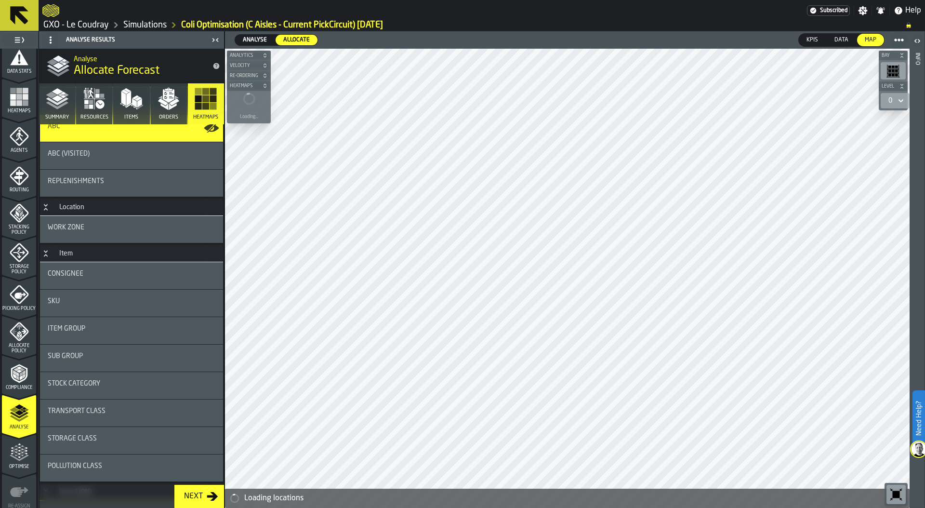
scroll to position [99, 0]
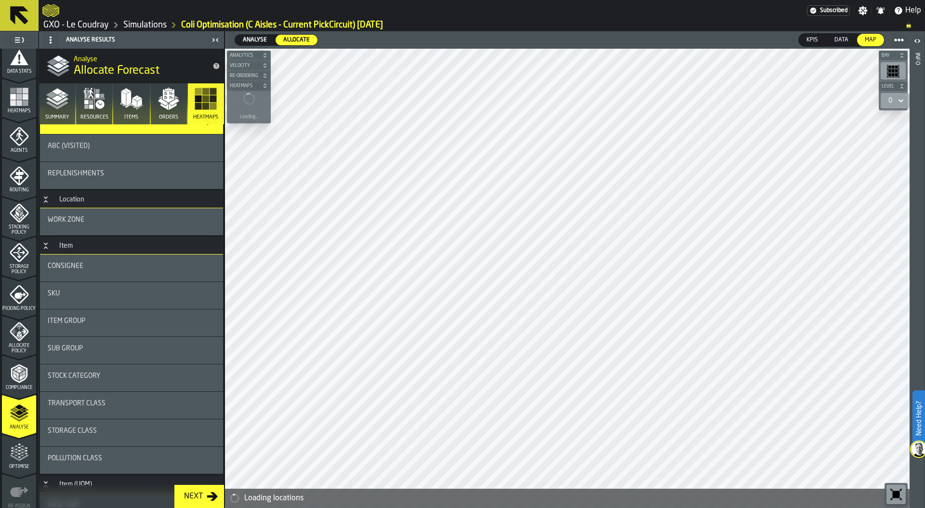
click at [124, 342] on div "Sub Group" at bounding box center [131, 350] width 183 height 27
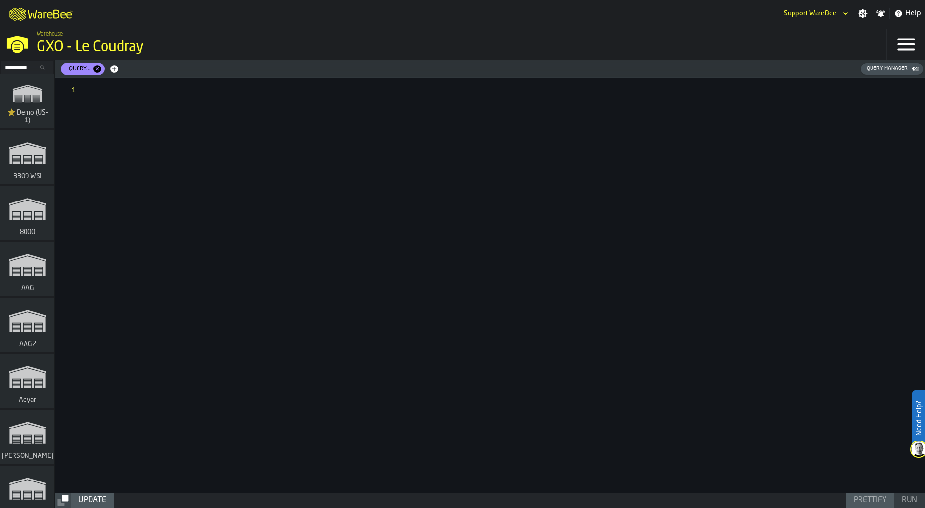
click at [890, 71] on div "Query Manager" at bounding box center [887, 69] width 49 height 6
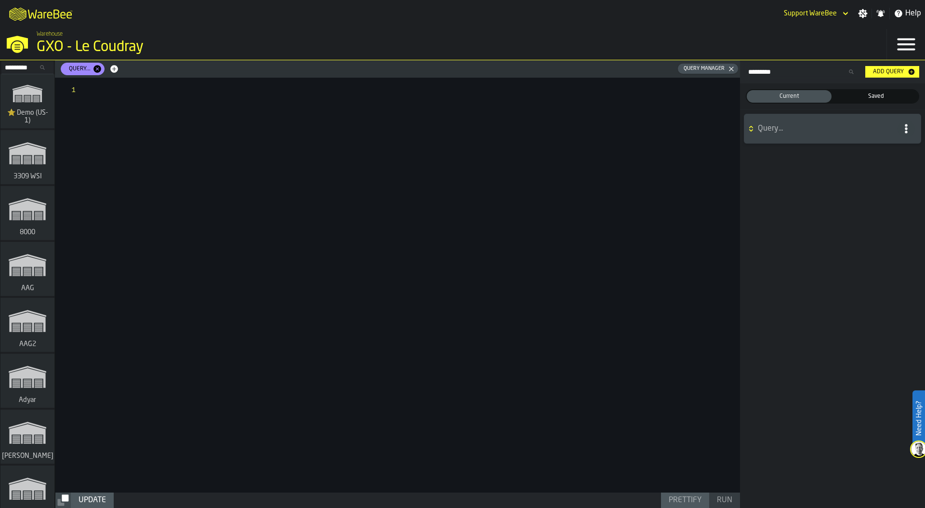
click at [866, 95] on span "Saved" at bounding box center [876, 96] width 81 height 9
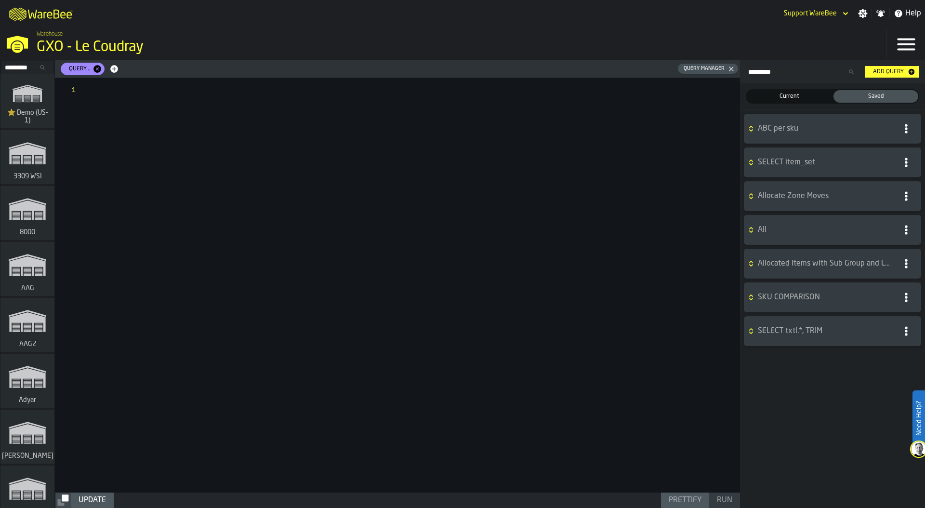
click at [774, 197] on span "Allocate Zone Moves" at bounding box center [826, 196] width 136 height 12
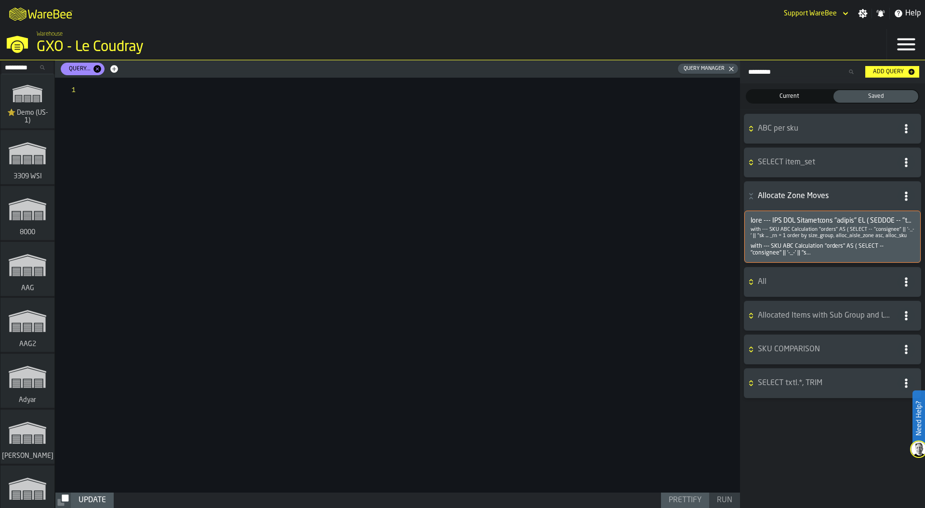
click at [794, 221] on span at bounding box center [833, 221] width 164 height 8
click at [794, 231] on p "with --- SKU ABC Calculation "orders" AS ( SELECT -- "consignee" || '-_-' || "s…" at bounding box center [833, 233] width 164 height 13
click at [798, 220] on span at bounding box center [833, 221] width 164 height 8
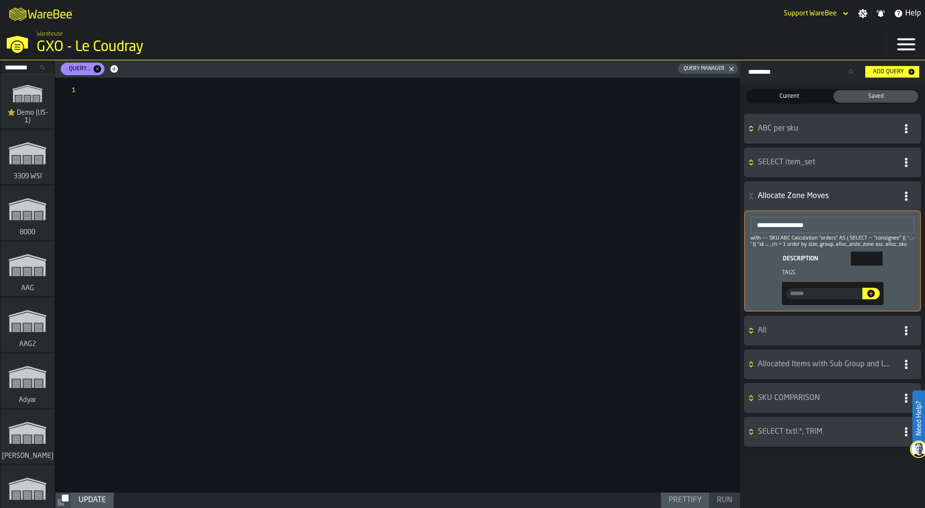
click at [798, 220] on input "**********" at bounding box center [833, 225] width 164 height 16
click at [769, 241] on p "with --- SKU ABC Calculation "orders" AS ( SELECT -- "consignee" || '-_-' || "s…" at bounding box center [833, 241] width 164 height 13
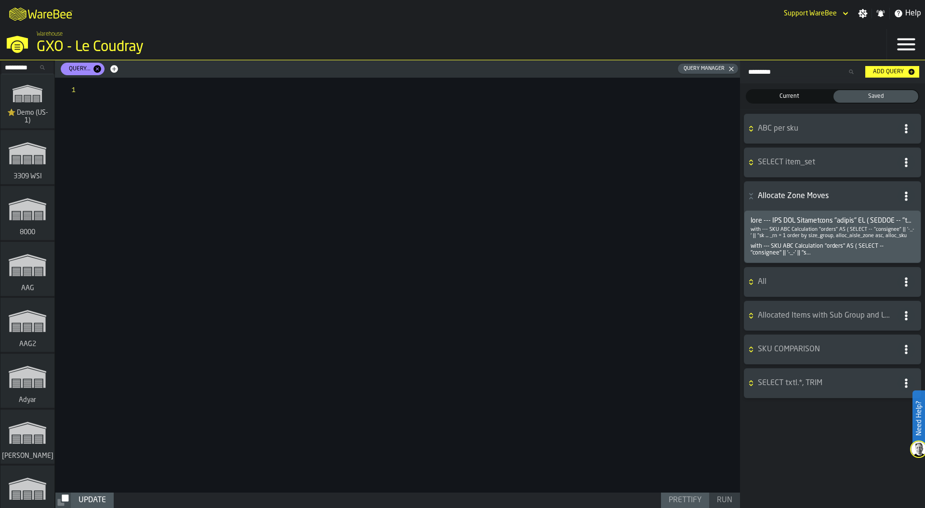
click at [328, 130] on div at bounding box center [414, 285] width 652 height 415
click at [794, 125] on span "ABC per sku" at bounding box center [826, 129] width 136 height 12
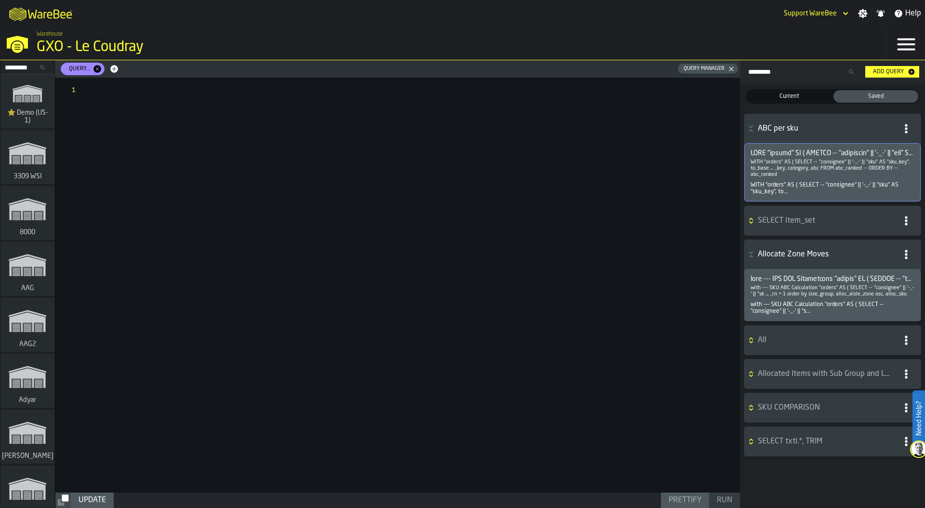
click at [793, 153] on span at bounding box center [833, 153] width 164 height 8
type textarea "**********"
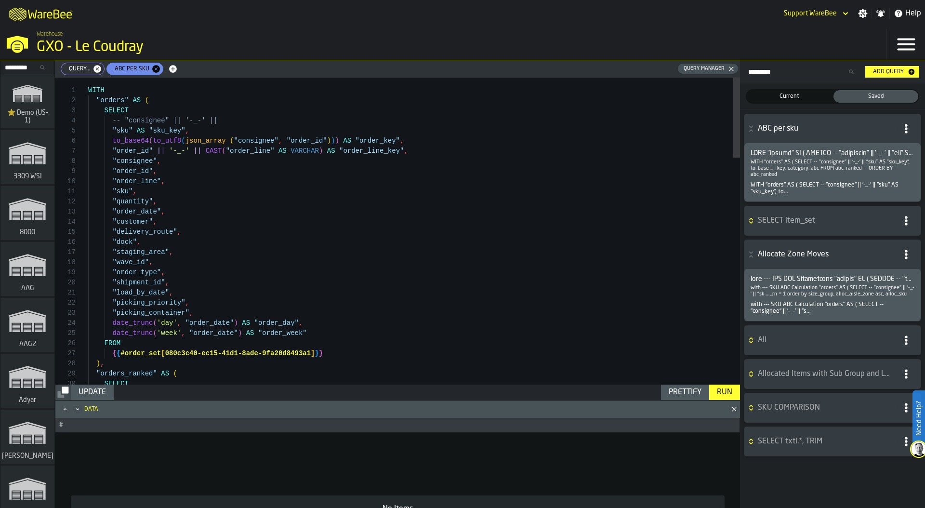
click at [753, 127] on icon "button-" at bounding box center [752, 129] width 10 height 8
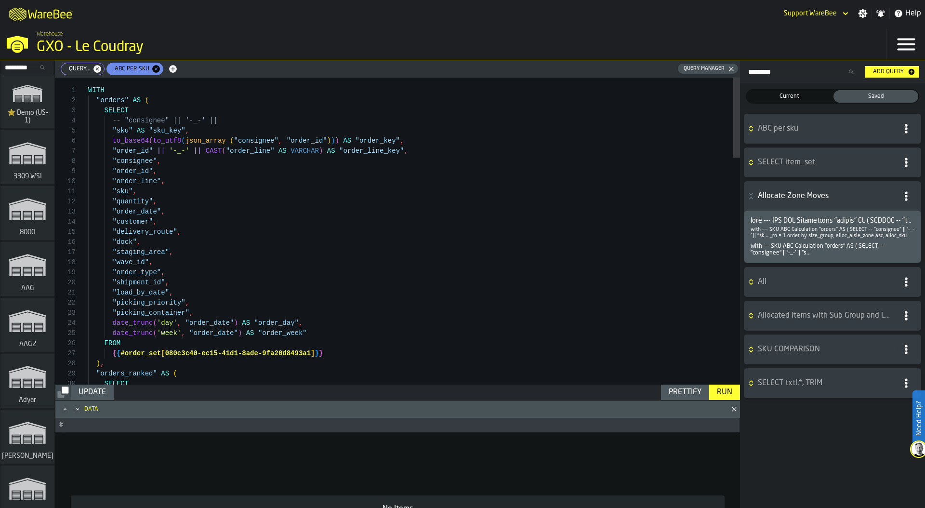
click at [171, 64] on icon "button-" at bounding box center [173, 69] width 10 height 10
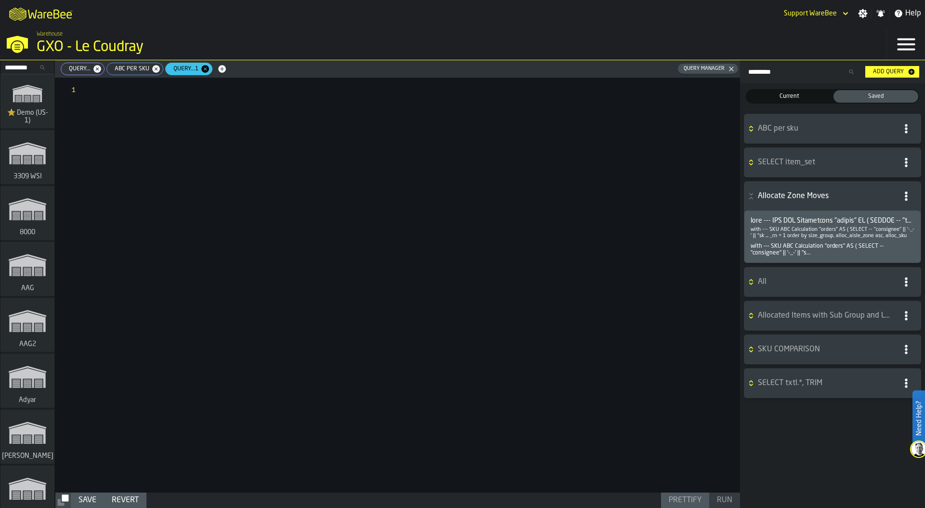
click at [775, 164] on span "SELECT item_set" at bounding box center [826, 163] width 136 height 12
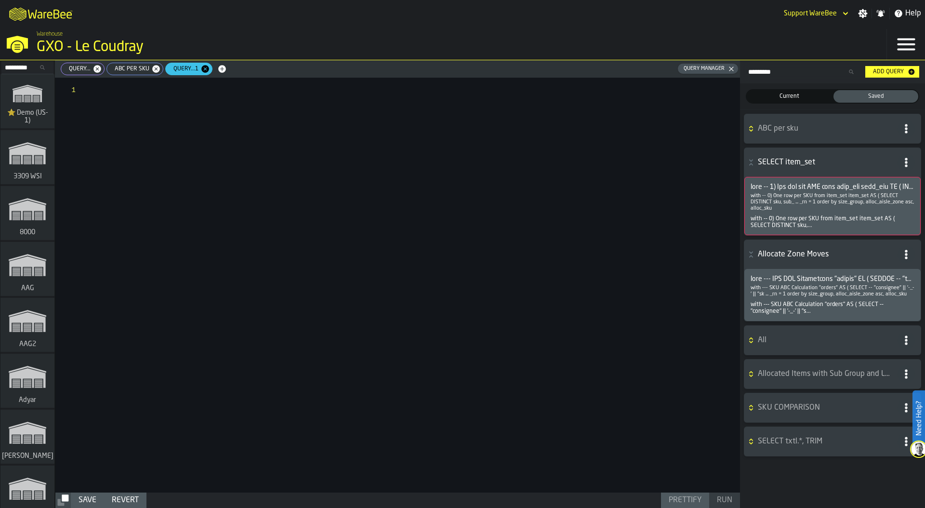
click at [798, 188] on span at bounding box center [833, 187] width 164 height 8
type textarea "**********"
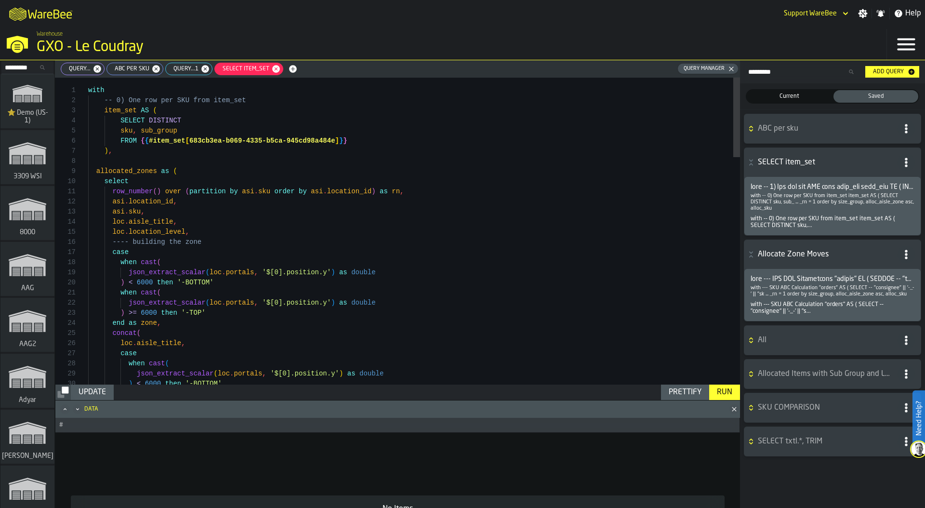
click at [290, 67] on icon "button-" at bounding box center [293, 69] width 8 height 8
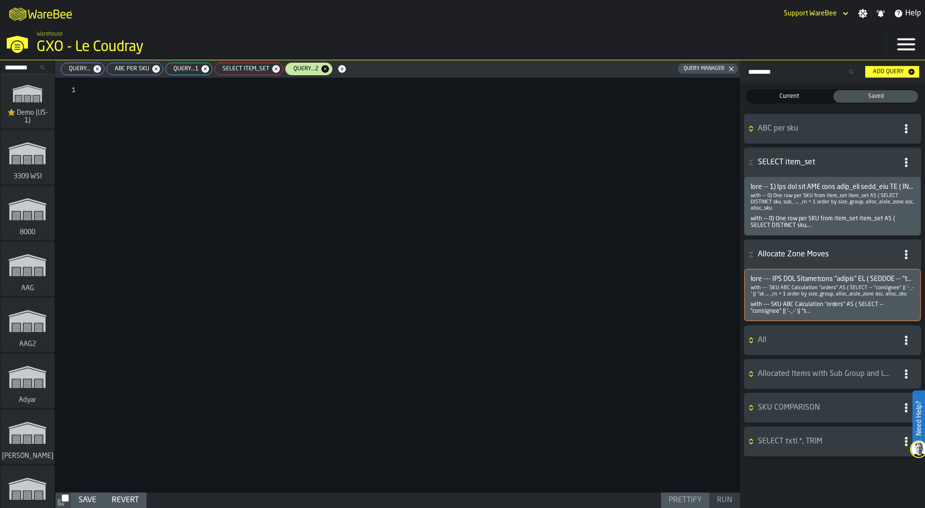
click at [789, 279] on span at bounding box center [833, 279] width 164 height 8
click at [125, 68] on span "ABC per sku" at bounding box center [130, 69] width 42 height 7
type textarea "**********"
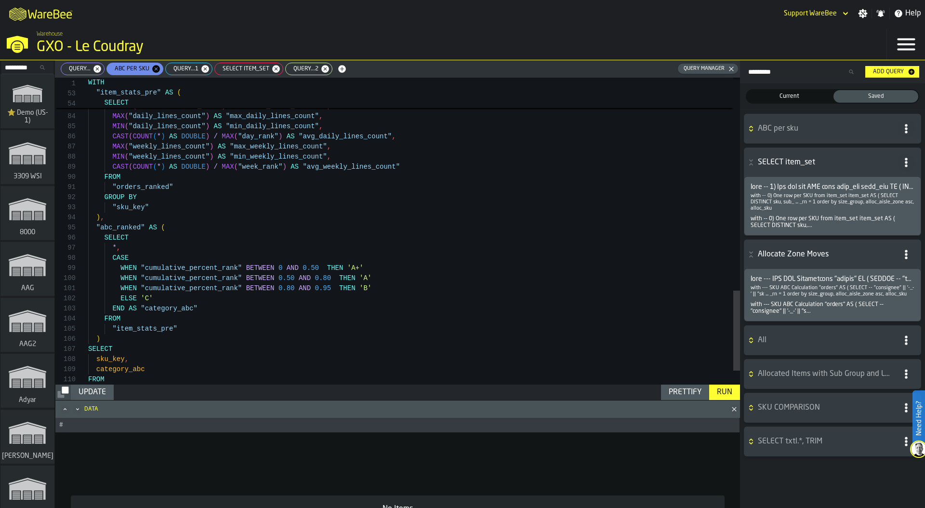
scroll to position [20, 0]
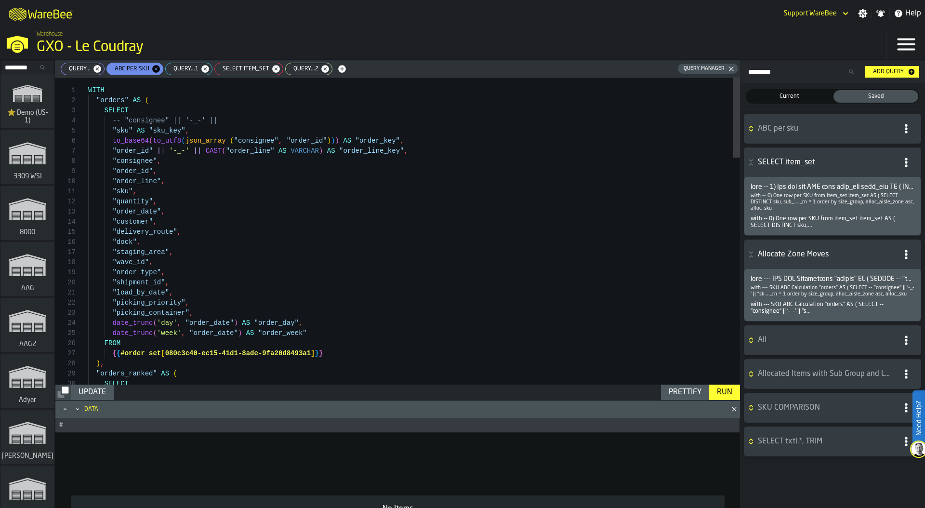
click at [152, 67] on icon "button-" at bounding box center [156, 69] width 8 height 8
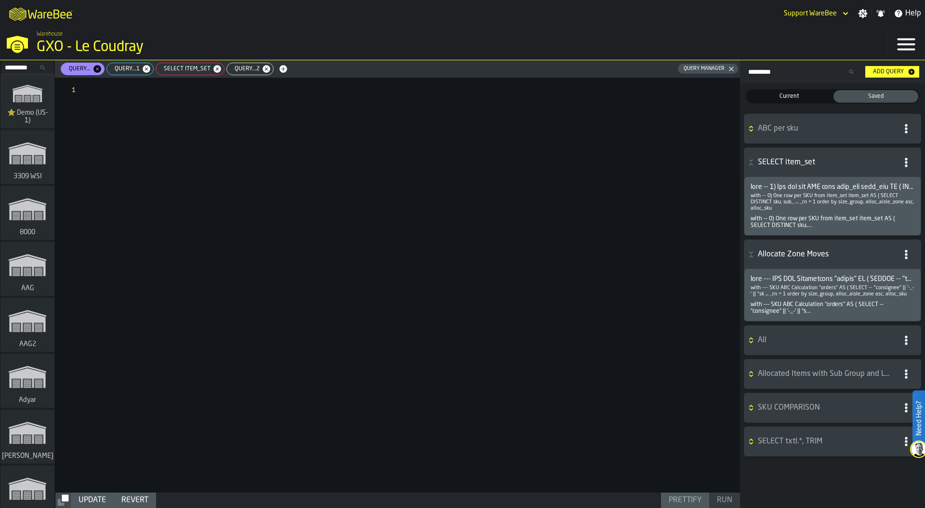
click at [125, 68] on span "Query...1" at bounding box center [125, 69] width 33 height 7
click at [143, 68] on icon "button-" at bounding box center [147, 69] width 8 height 8
click at [126, 69] on span "SELECT item_set" at bounding box center [136, 69] width 54 height 7
type textarea "**********"
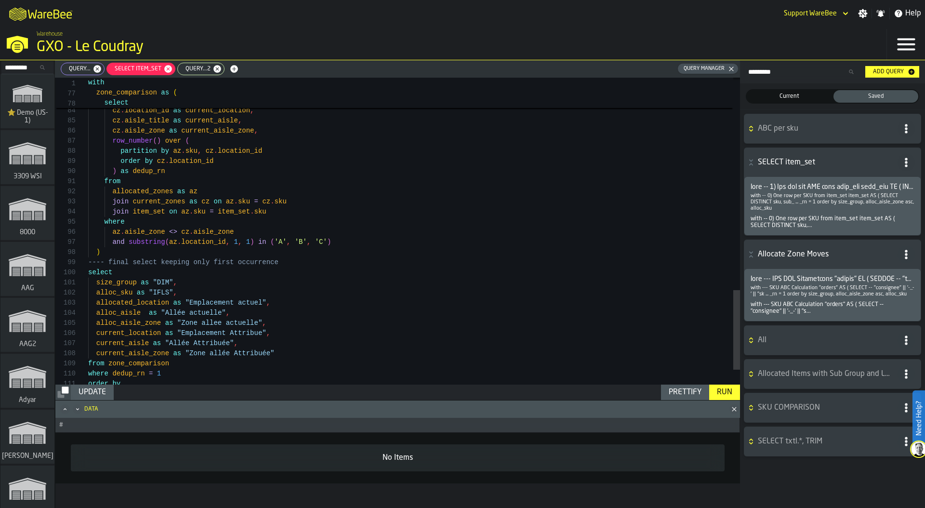
scroll to position [30, 0]
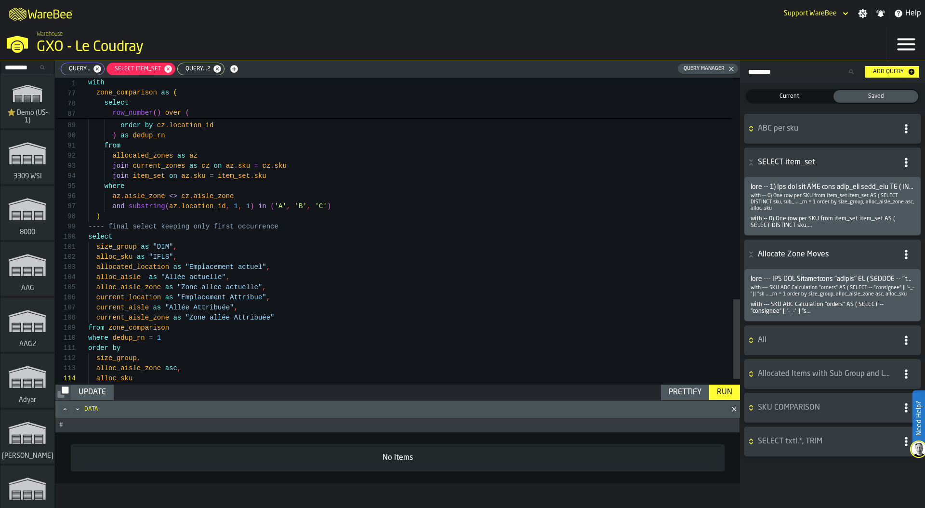
click at [197, 67] on span "Query...2" at bounding box center [196, 69] width 33 height 7
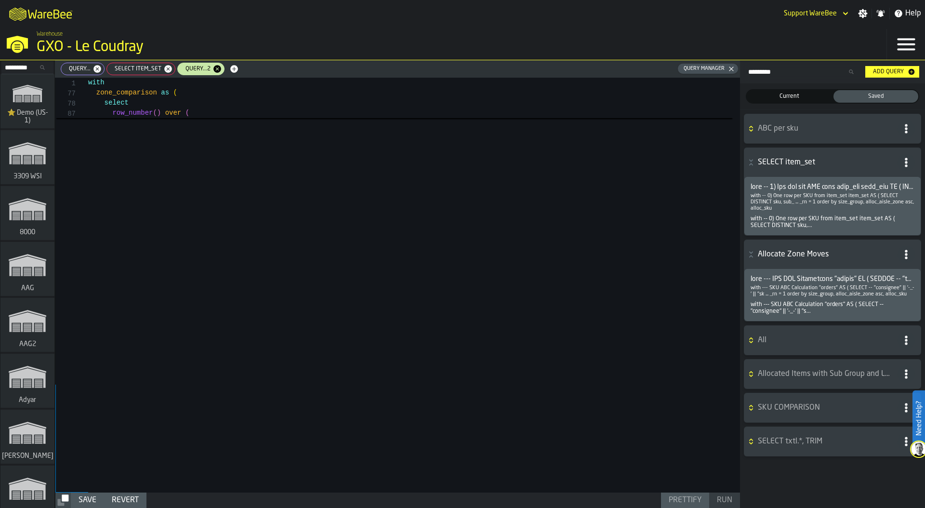
scroll to position [0, 0]
click at [194, 69] on span "Query...2" at bounding box center [196, 69] width 33 height 7
click at [752, 164] on icon "button-" at bounding box center [750, 164] width 3 height 2
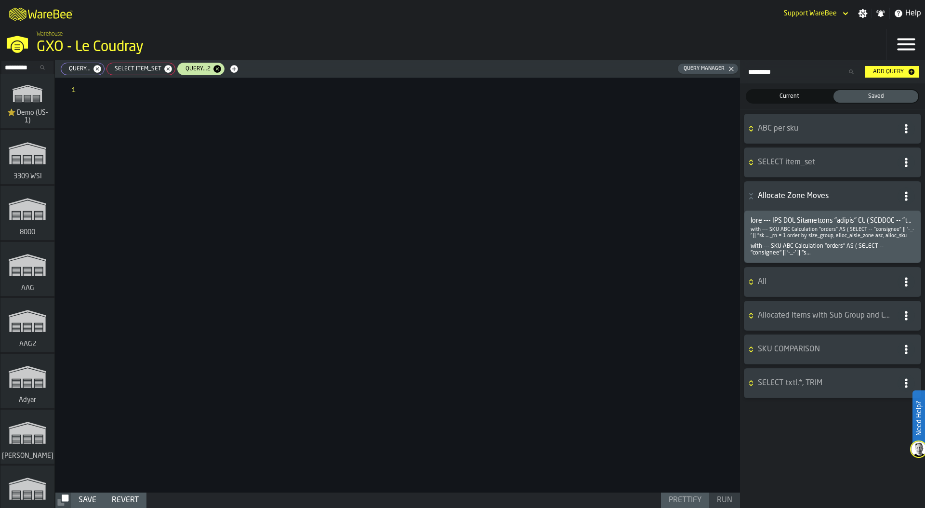
click at [755, 280] on icon "button-" at bounding box center [752, 282] width 10 height 8
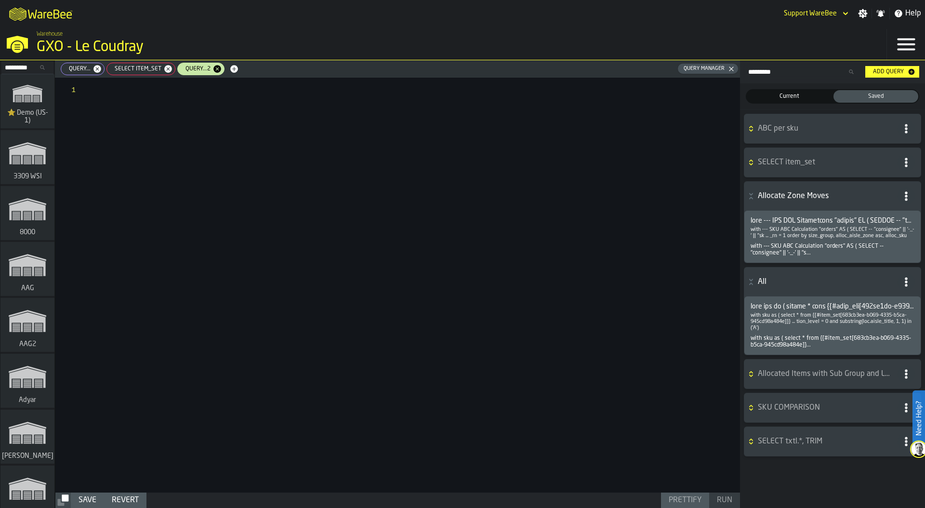
click at [754, 377] on icon "button-" at bounding box center [752, 374] width 10 height 8
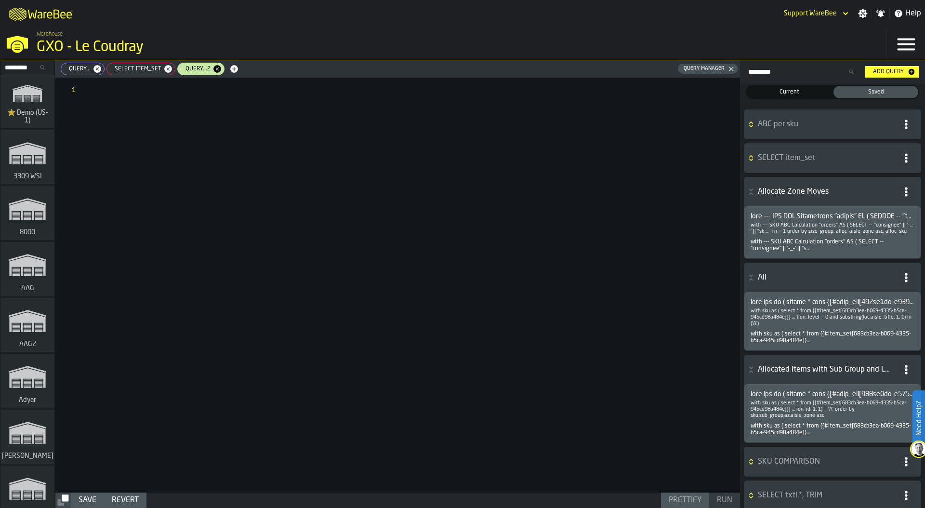
scroll to position [11, 0]
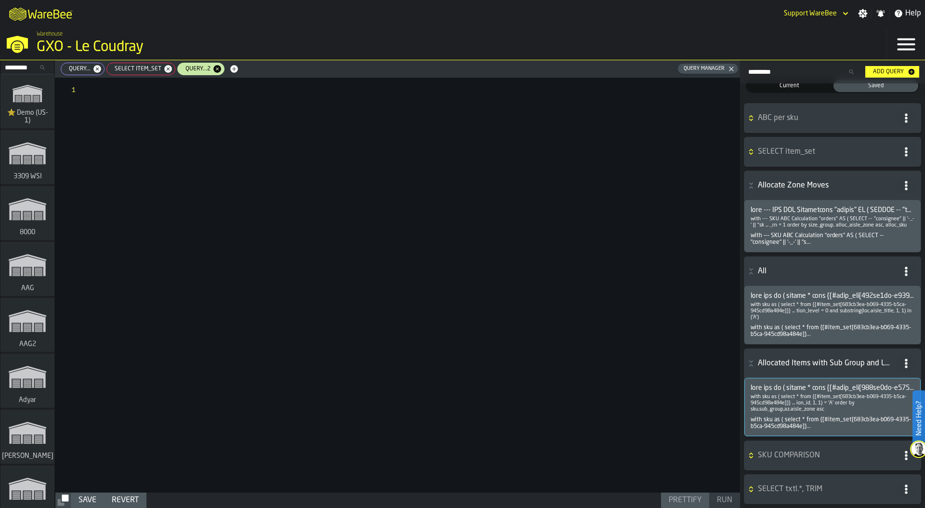
click at [794, 388] on span at bounding box center [833, 388] width 164 height 8
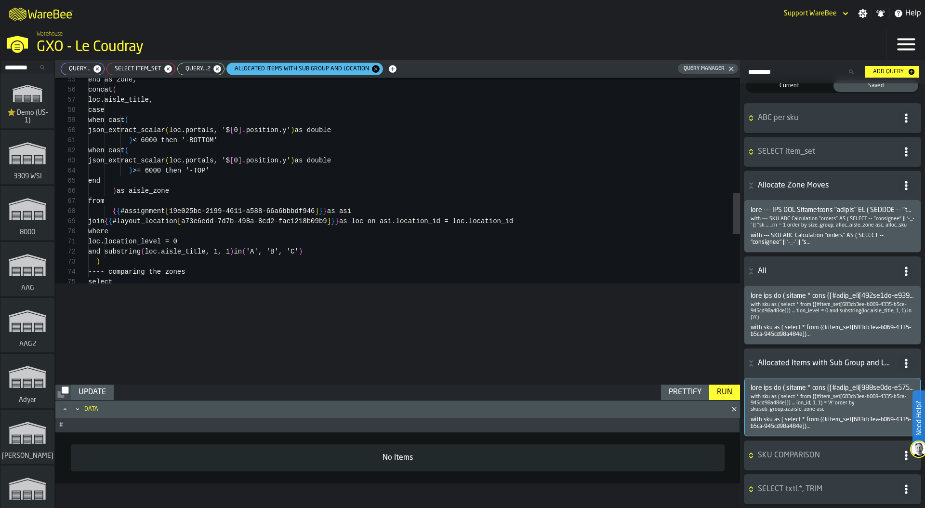
scroll to position [20, 0]
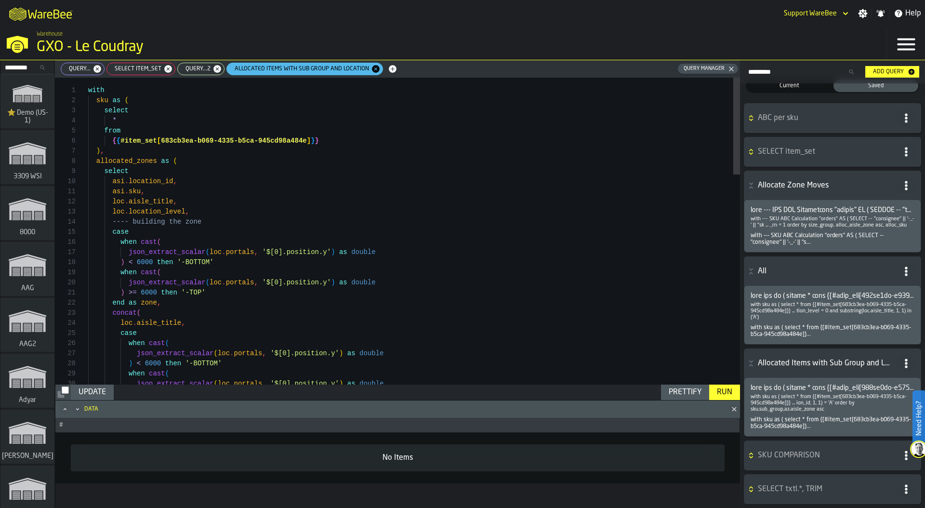
click at [140, 67] on span "SELECT item_set" at bounding box center [136, 69] width 54 height 7
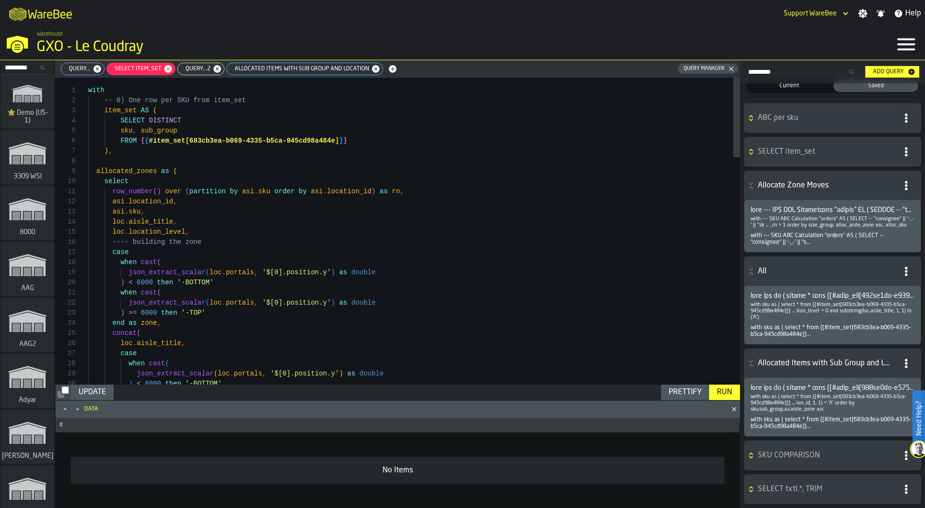
click at [723, 388] on div "Run" at bounding box center [724, 393] width 23 height 12
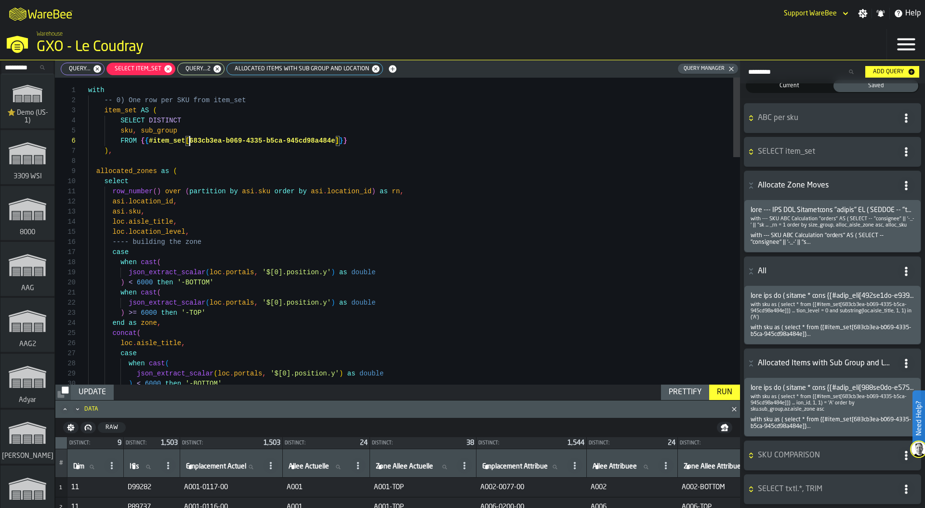
scroll to position [51, 0]
drag, startPoint x: 189, startPoint y: 141, endPoint x: 335, endPoint y: 138, distance: 145.6
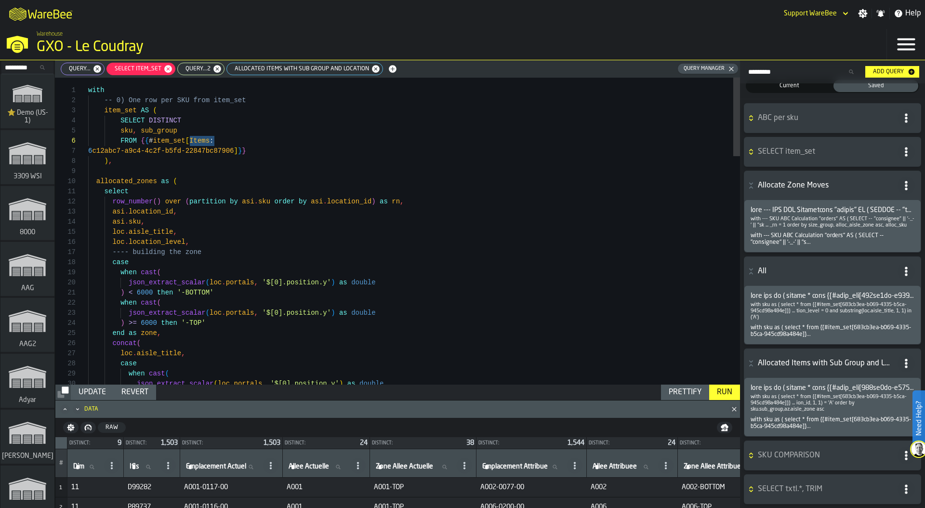
drag, startPoint x: 222, startPoint y: 141, endPoint x: 190, endPoint y: 141, distance: 31.8
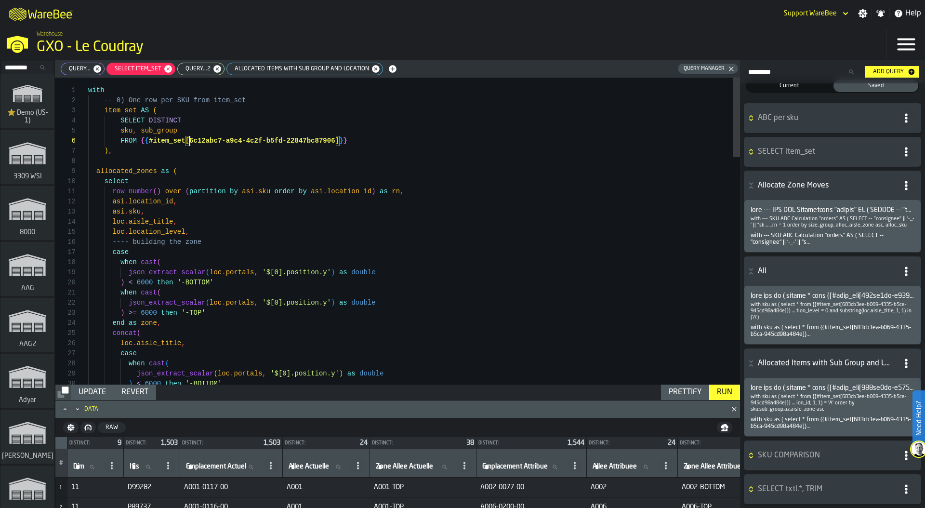
click at [730, 392] on div "Run" at bounding box center [724, 393] width 23 height 12
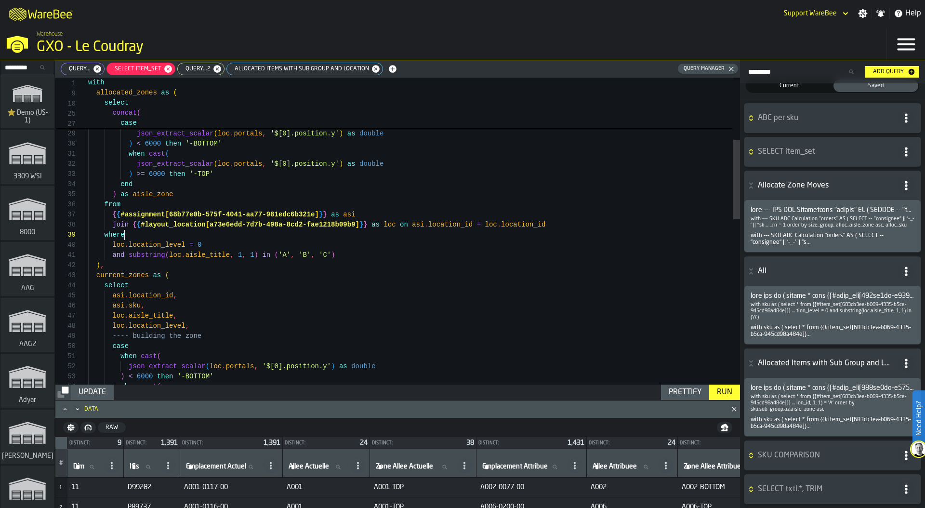
scroll to position [81, 0]
click at [198, 237] on div "case when cast ( json_extract_scalar ( loc . portals , '$[0].position.y' ) as d…" at bounding box center [414, 430] width 652 height 1185
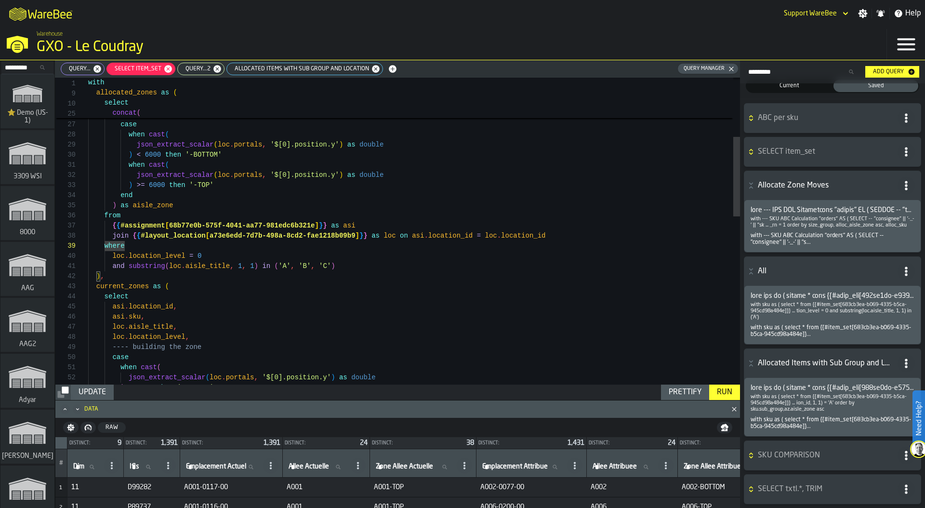
scroll to position [71, 0]
drag, startPoint x: 210, startPoint y: 235, endPoint x: 354, endPoint y: 233, distance: 144.1
click at [355, 233] on span "a73e6edd-7d7b-498a-8cd2-fae1218b09b9" at bounding box center [283, 236] width 146 height 8
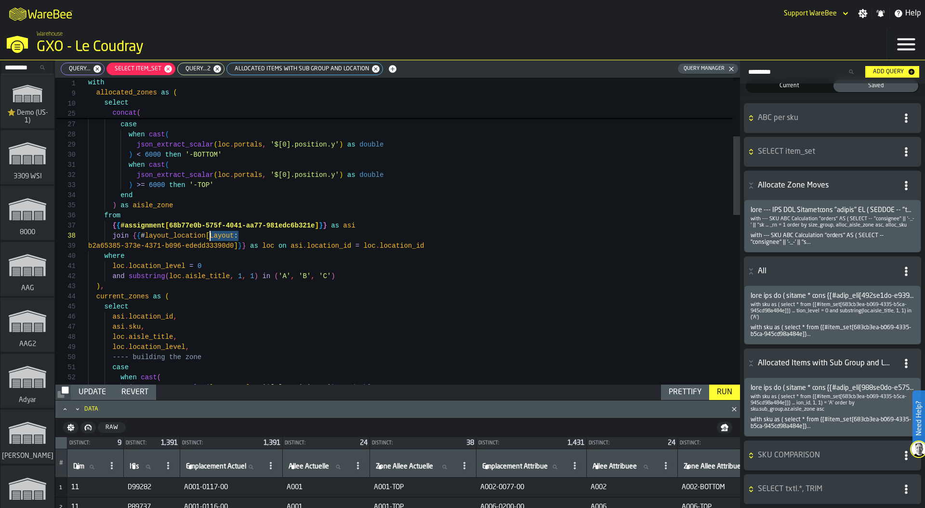
drag, startPoint x: 244, startPoint y: 237, endPoint x: 211, endPoint y: 234, distance: 32.9
click at [211, 234] on div "case when cast ( json_extract_scalar ( loc . portals , '$[0].position.y' ) as d…" at bounding box center [414, 446] width 652 height 1195
type textarea "**********"
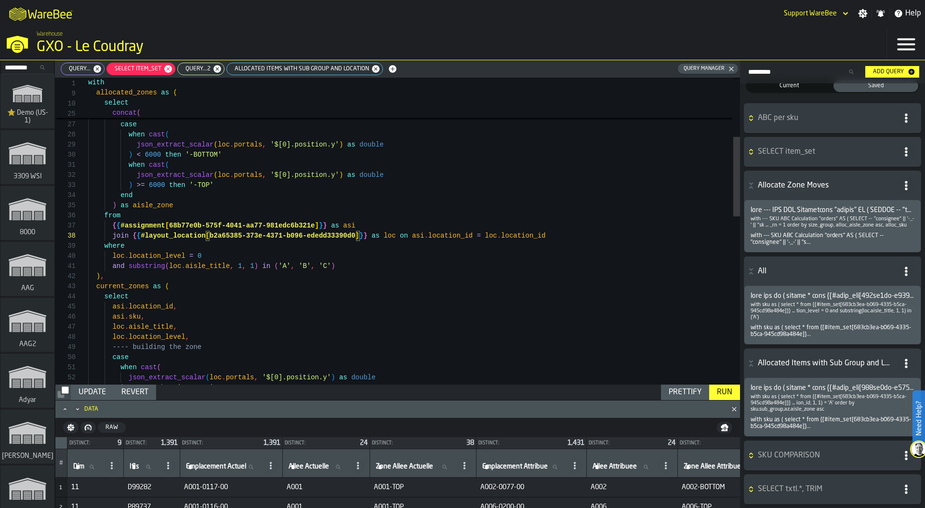
click at [727, 390] on div "Run" at bounding box center [724, 393] width 23 height 12
click at [508, 465] on span "Emplacement Attribue" at bounding box center [515, 467] width 66 height 8
click at [508, 465] on input "Emplacement Attribue Emplacement Attribue" at bounding box center [523, 467] width 85 height 13
type input "****"
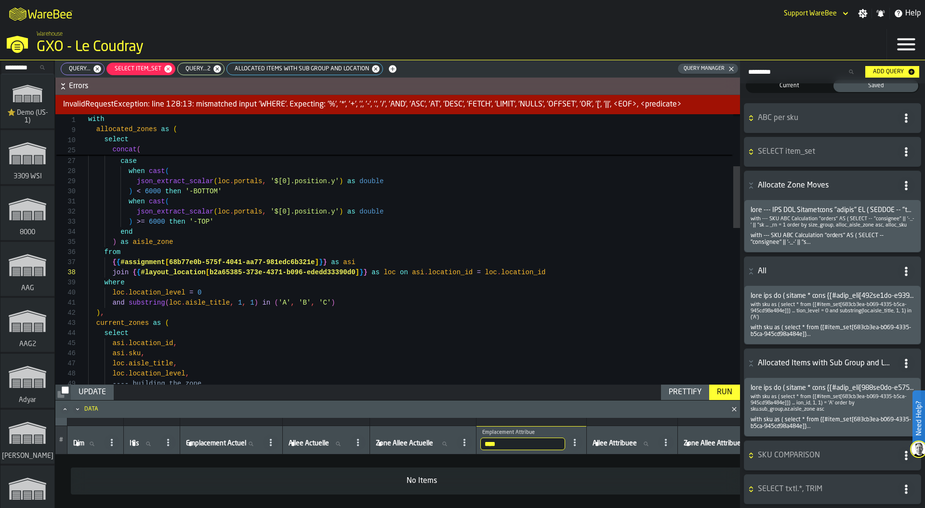
click at [528, 446] on input "****" at bounding box center [523, 444] width 85 height 13
click at [565, 443] on input "****" at bounding box center [523, 444] width 85 height 13
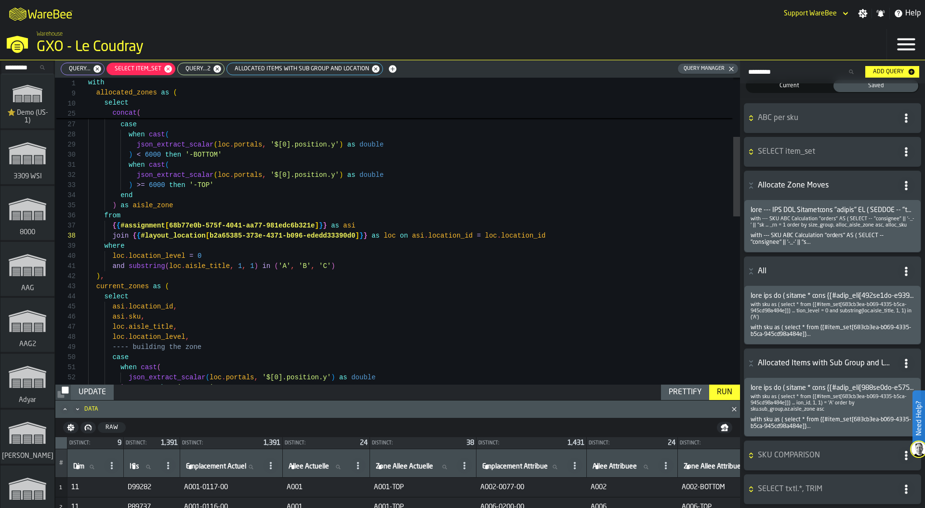
scroll to position [61, 0]
drag, startPoint x: 169, startPoint y: 226, endPoint x: 317, endPoint y: 229, distance: 148.0
click at [317, 229] on div "case when cast ( json_extract_scalar ( loc . portals , '$[0].position.y' ) as d…" at bounding box center [414, 441] width 652 height 1185
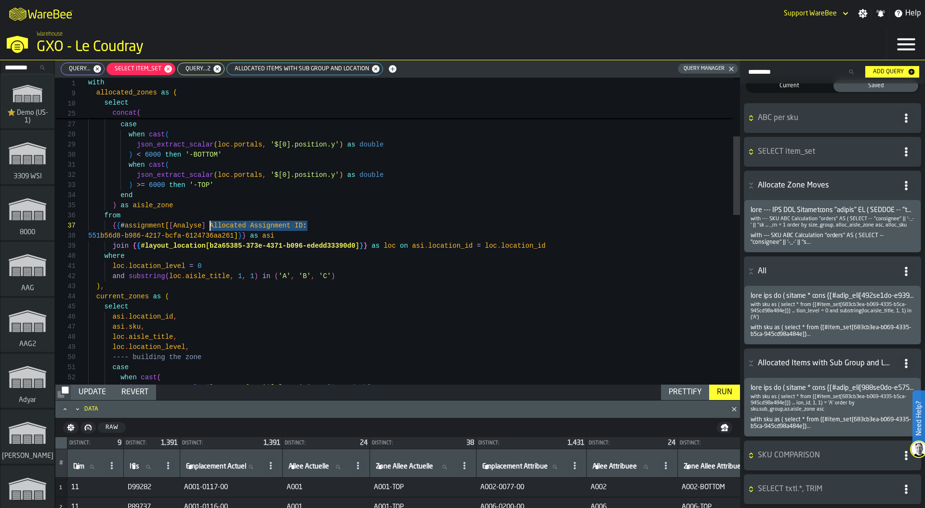
drag, startPoint x: 310, startPoint y: 225, endPoint x: 209, endPoint y: 225, distance: 101.2
click at [209, 224] on div "case when cast ( json_extract_scalar ( loc . portals , '$[0].position.y' ) as d…" at bounding box center [414, 446] width 652 height 1195
click at [171, 227] on div "case when cast ( json_extract_scalar ( loc . portals , '$[0].position.y' ) as d…" at bounding box center [414, 446] width 652 height 1195
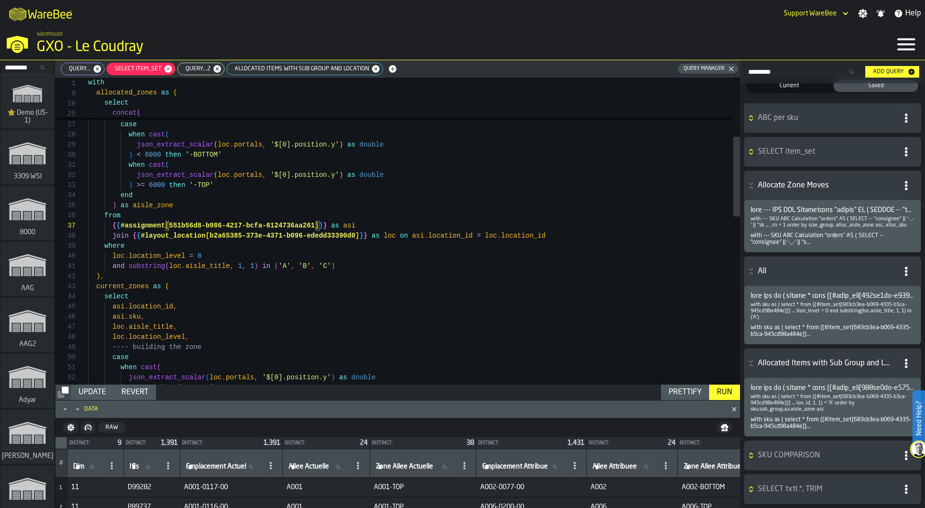
click at [722, 391] on div "Run" at bounding box center [724, 393] width 23 height 12
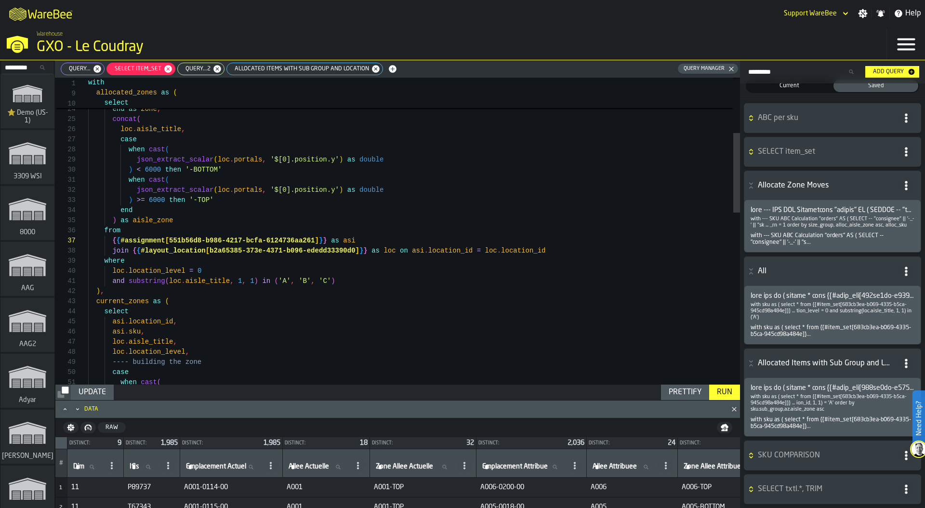
scroll to position [71, 0]
drag, startPoint x: 211, startPoint y: 251, endPoint x: 355, endPoint y: 251, distance: 144.6
click at [355, 251] on div "loc . aisle_title , loc . location_level , ---- building the zone case asi . sk…" at bounding box center [414, 456] width 652 height 1185
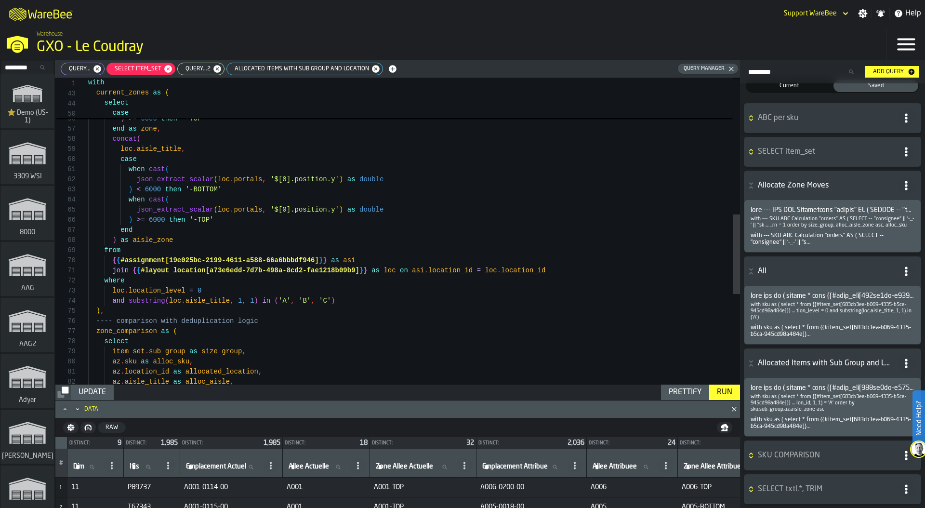
scroll to position [0, 0]
drag, startPoint x: 211, startPoint y: 272, endPoint x: 356, endPoint y: 269, distance: 144.6
click at [356, 269] on div "json_extract_scalar ( loc . portals , '$[0].position.y' ) as double ) < 6000 th…" at bounding box center [414, 141] width 652 height 1185
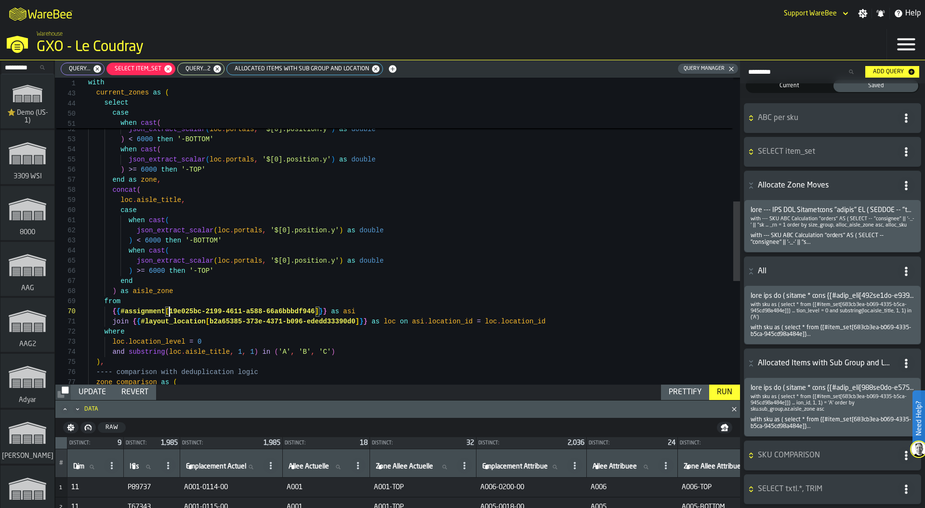
scroll to position [91, 0]
drag, startPoint x: 170, startPoint y: 310, endPoint x: 315, endPoint y: 311, distance: 145.1
click at [315, 311] on div "json_extract_scalar ( loc . portals , '$[0].position.y' ) as double ) < 6000 th…" at bounding box center [414, 192] width 652 height 1185
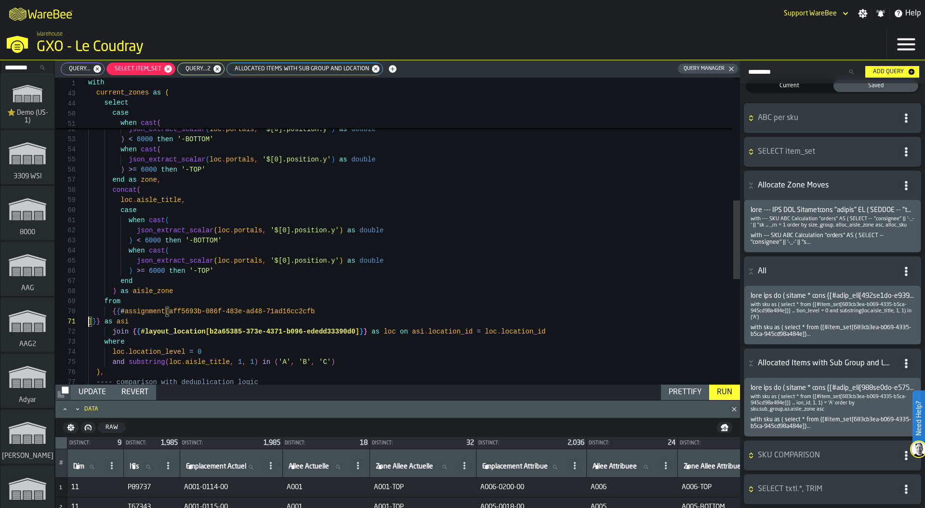
type textarea "**********"
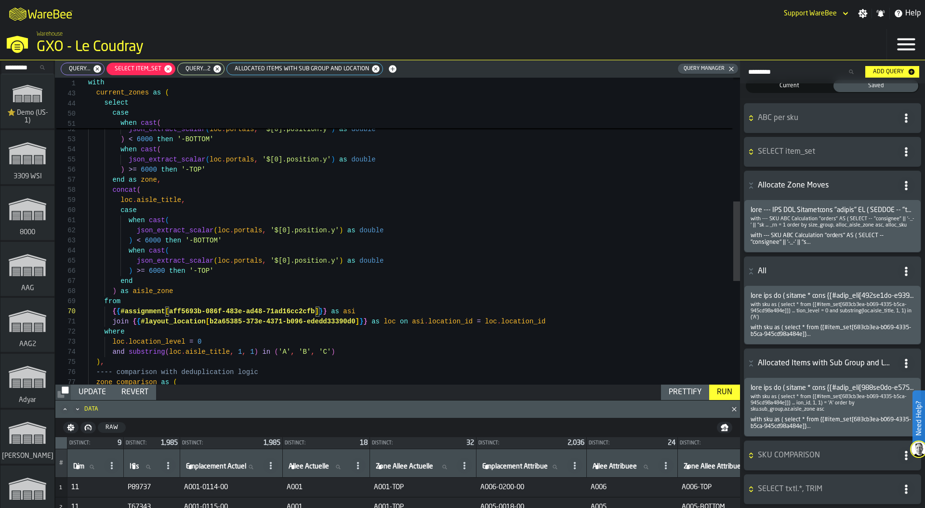
click at [731, 391] on div "Run" at bounding box center [724, 393] width 23 height 12
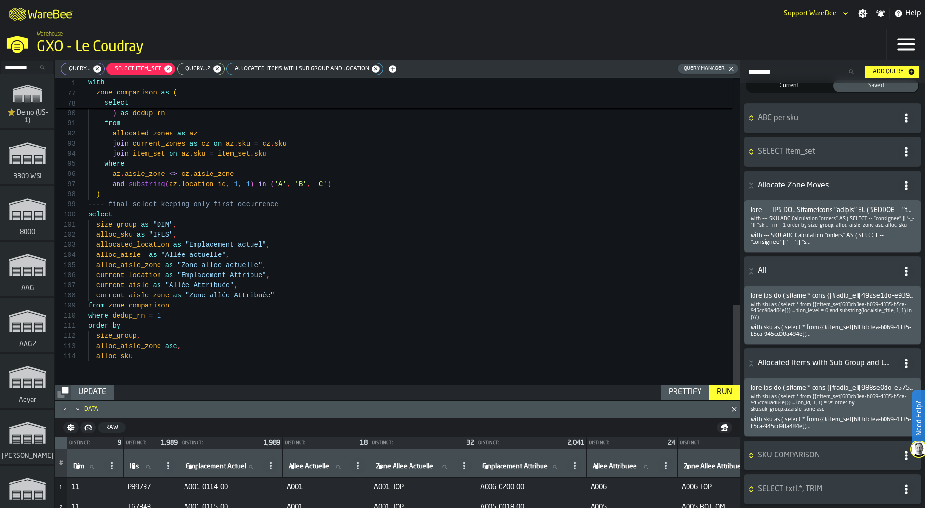
click at [101, 388] on div "Update" at bounding box center [92, 393] width 35 height 12
click at [726, 430] on icon "button-" at bounding box center [725, 429] width 6 height 2
